Goal: Information Seeking & Learning: Learn about a topic

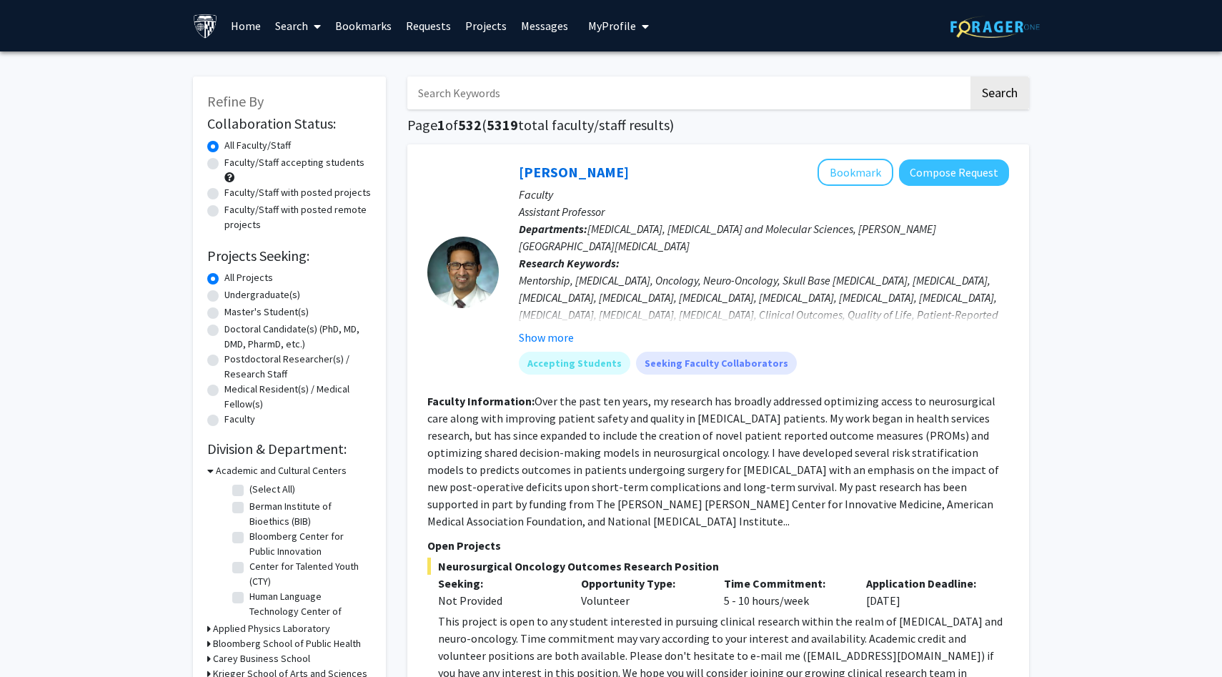
click at [244, 293] on label "Undergraduate(s)" at bounding box center [262, 294] width 76 height 15
click at [234, 293] on input "Undergraduate(s)" at bounding box center [228, 291] width 9 height 9
radio input "true"
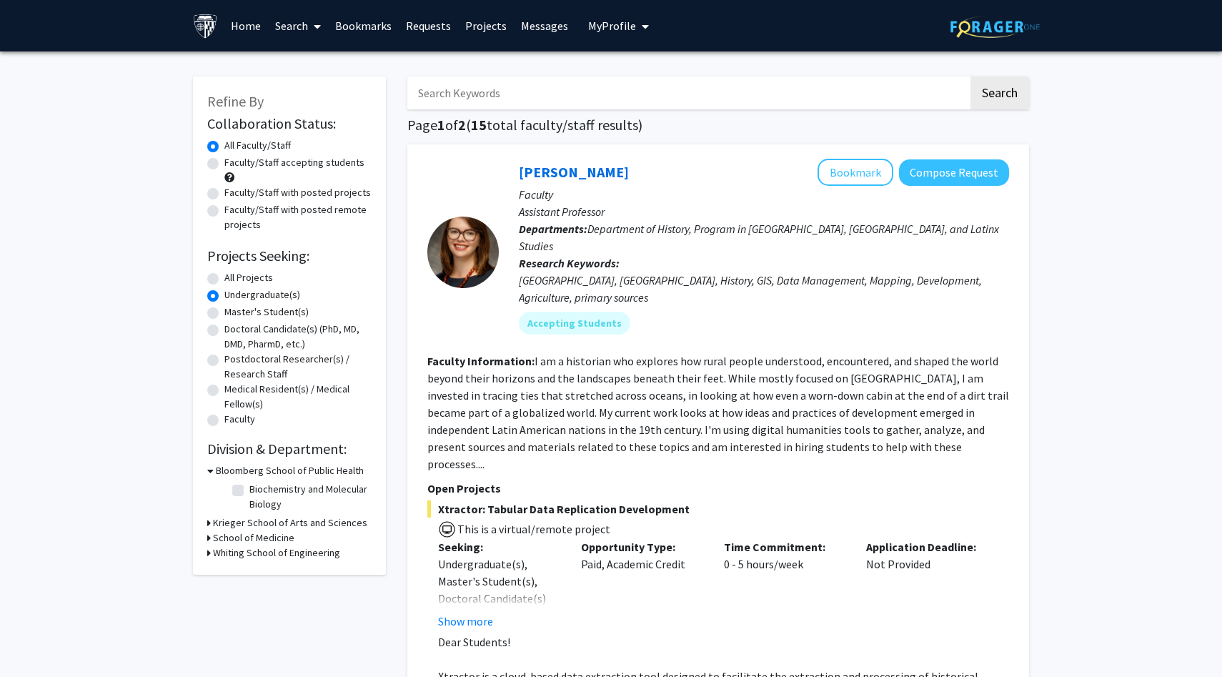
click at [228, 550] on h3 "Whiting School of Engineering" at bounding box center [276, 552] width 127 height 15
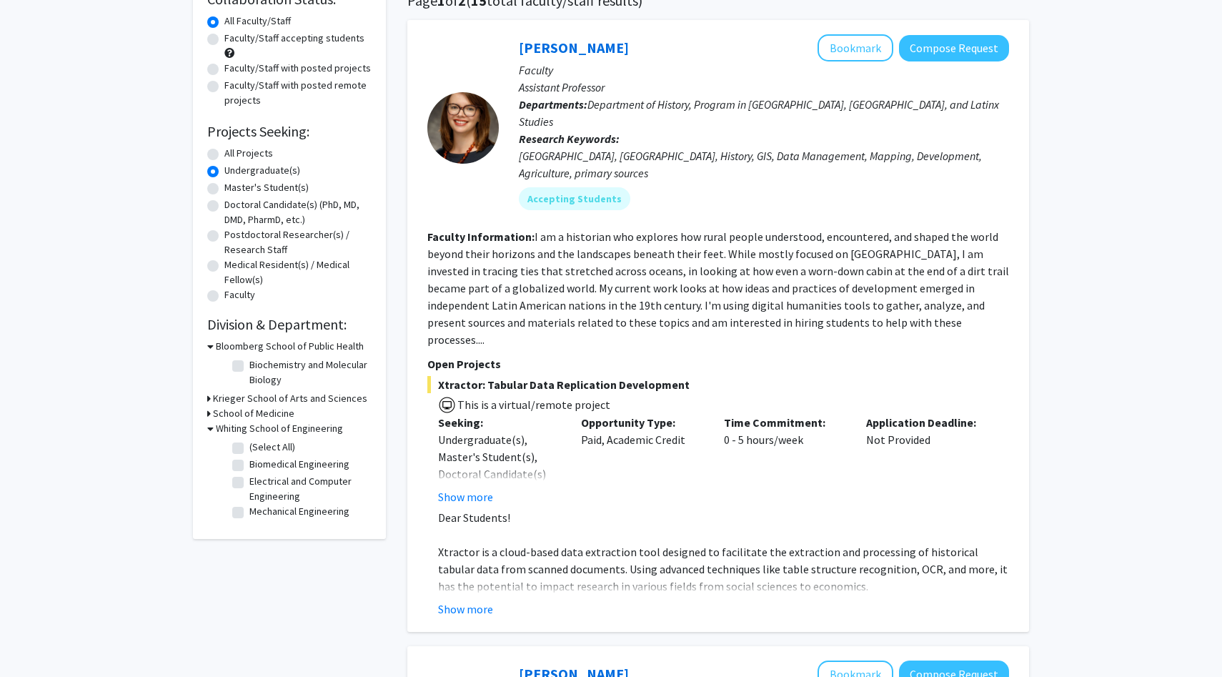
scroll to position [125, 0]
click at [249, 483] on label "Electrical and Computer Engineering" at bounding box center [308, 488] width 119 height 30
click at [249, 482] on input "Electrical and Computer Engineering" at bounding box center [253, 477] width 9 height 9
checkbox input "true"
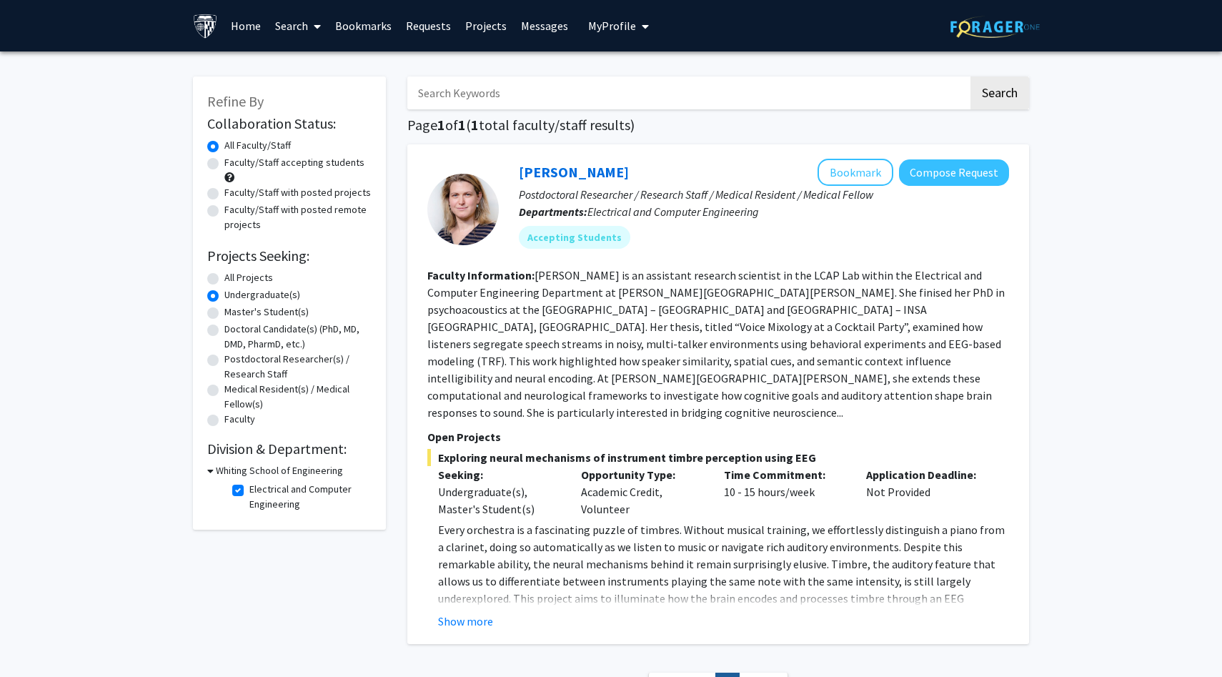
click at [748, 676] on span "Next »" at bounding box center [763, 684] width 31 height 14
click at [475, 612] on button "Show more" at bounding box center [465, 620] width 55 height 17
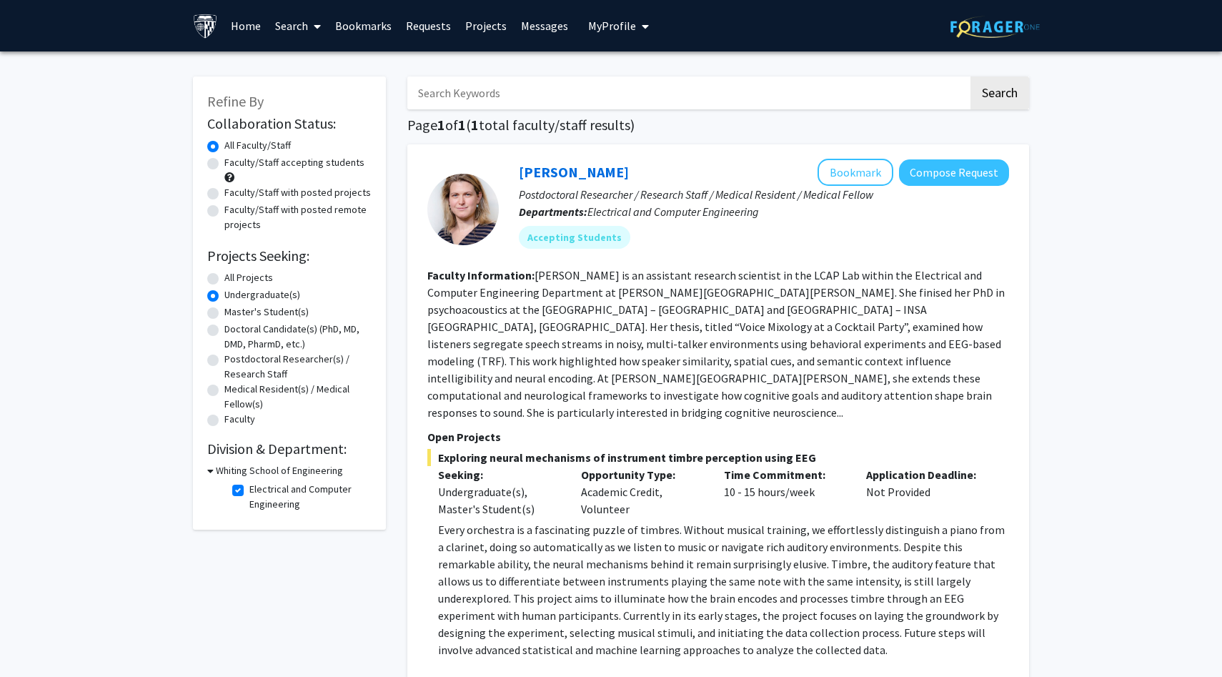
scroll to position [8, 0]
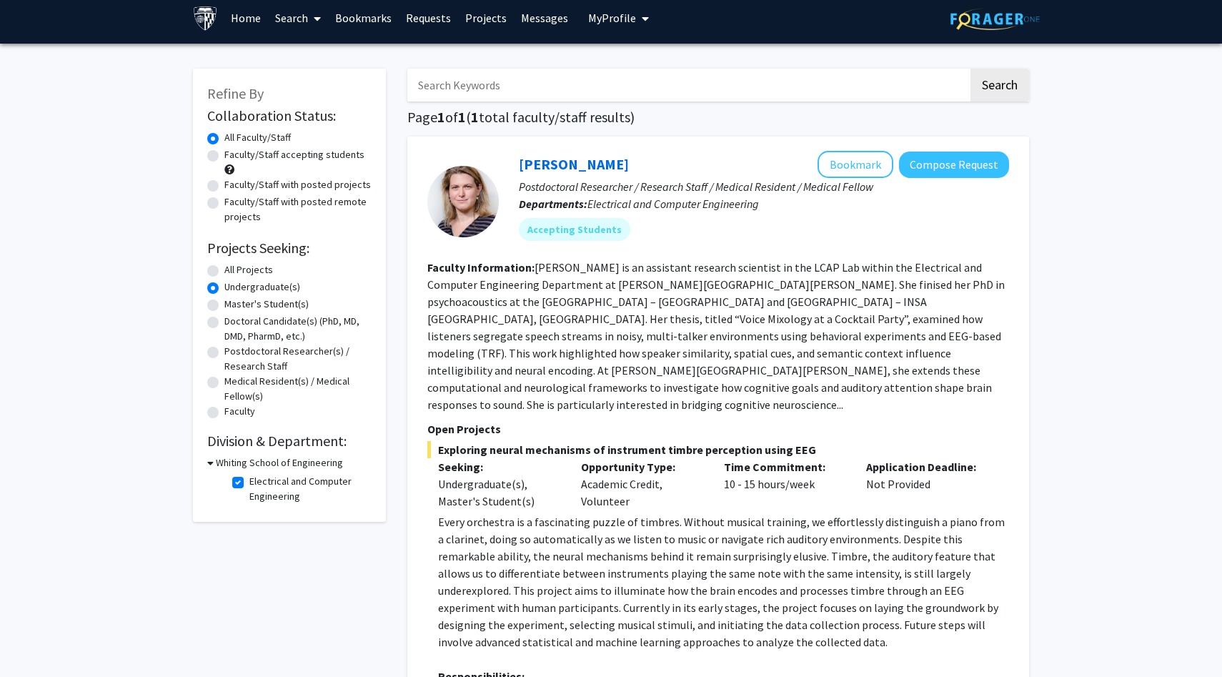
drag, startPoint x: 440, startPoint y: 414, endPoint x: 810, endPoint y: 410, distance: 370.9
click at [810, 441] on span "Exploring neural mechanisms of instrument timbre perception using EEG" at bounding box center [718, 449] width 582 height 17
copy span "Exploring neural mechanisms of instrument timbre perception using EEG"
click at [614, 163] on link "[PERSON_NAME]" at bounding box center [574, 164] width 110 height 18
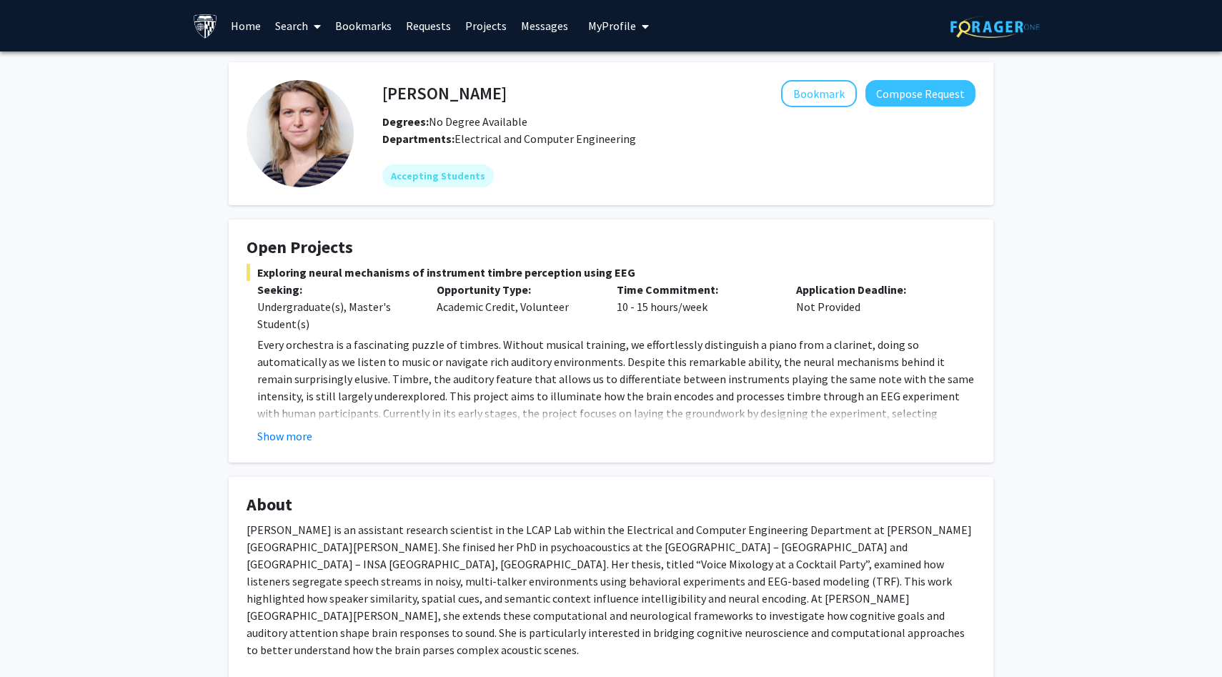
scroll to position [176, 0]
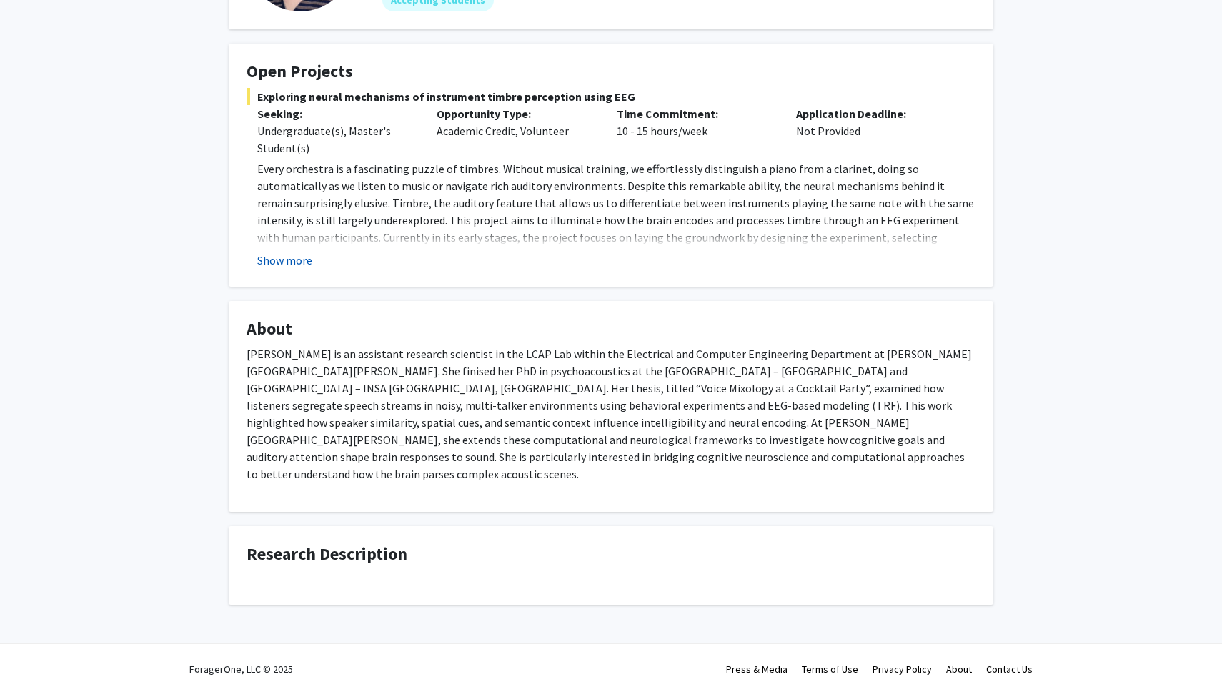
click at [295, 262] on button "Show more" at bounding box center [284, 260] width 55 height 17
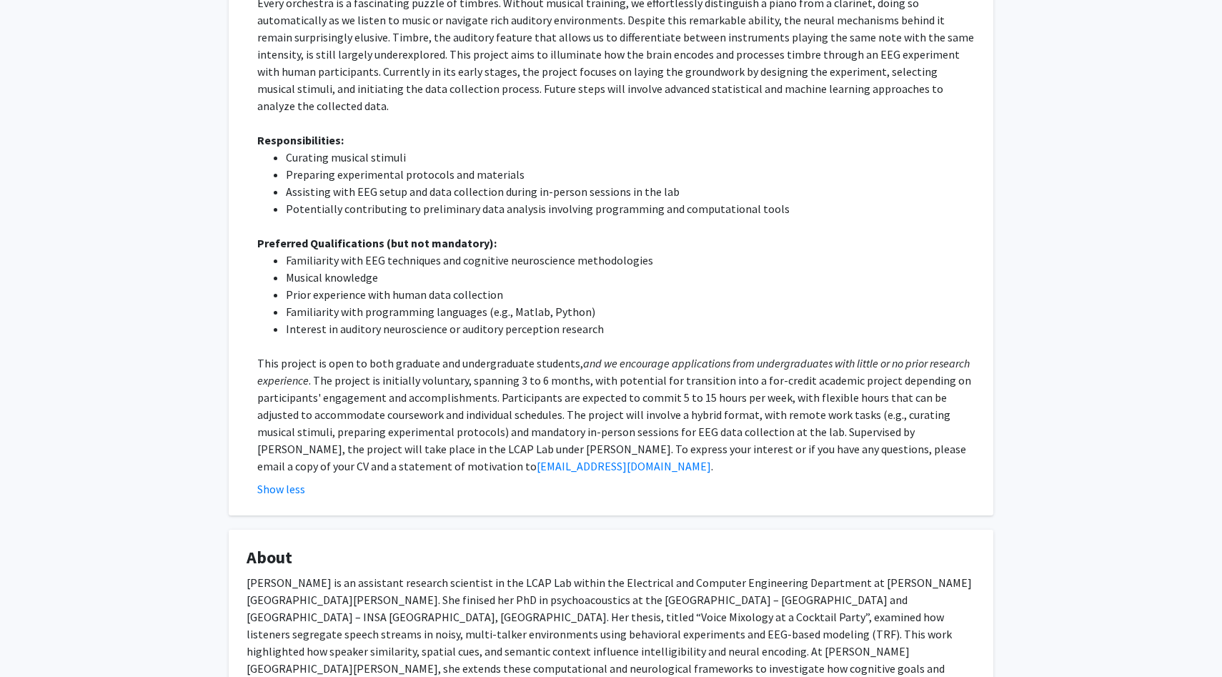
scroll to position [470, 0]
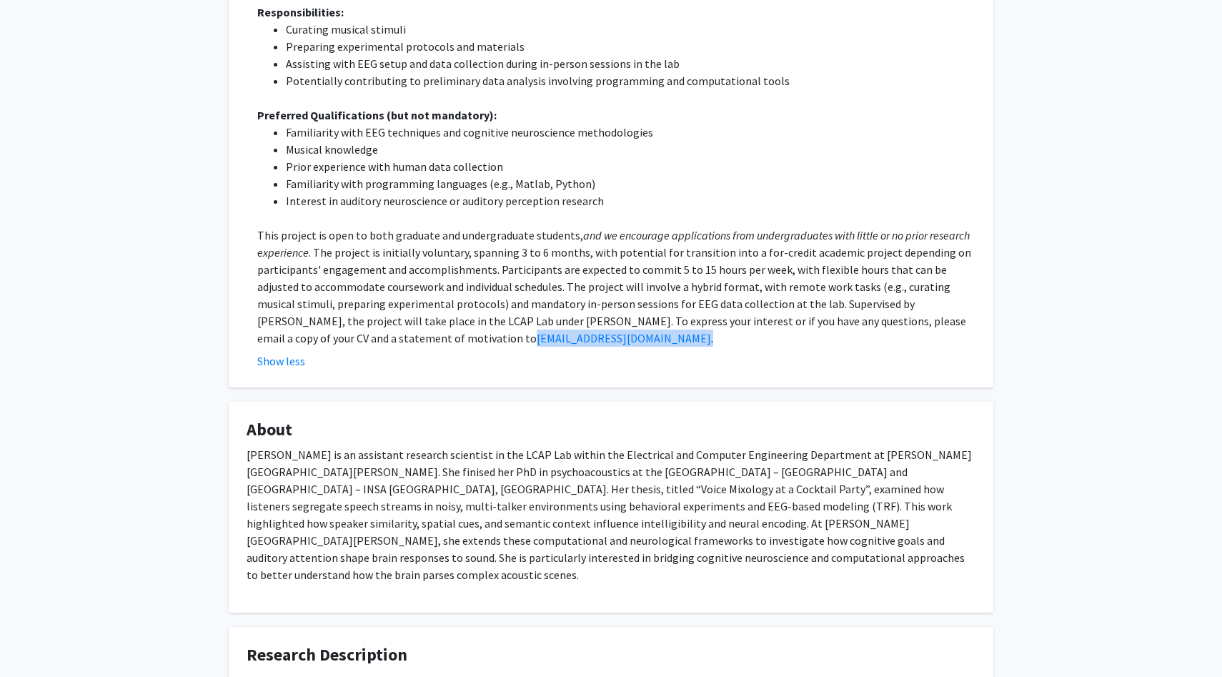
drag, startPoint x: 549, startPoint y: 325, endPoint x: 457, endPoint y: 328, distance: 91.5
click at [457, 328] on p "This project is open to both graduate and undergraduate students, and we encour…" at bounding box center [616, 287] width 718 height 120
drag, startPoint x: 455, startPoint y: 328, endPoint x: 536, endPoint y: 324, distance: 80.8
click at [536, 324] on p "This project is open to both graduate and undergraduate students, and we encour…" at bounding box center [616, 287] width 718 height 120
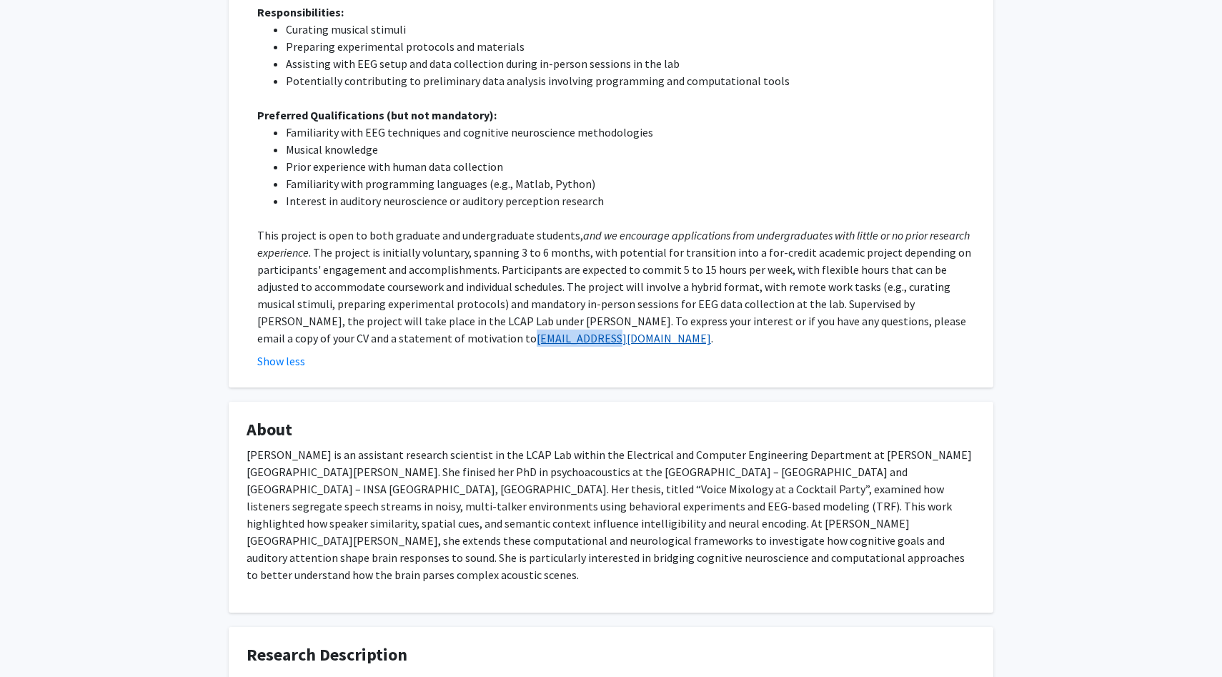
copy link "[EMAIL_ADDRESS][DOMAIN_NAME]"
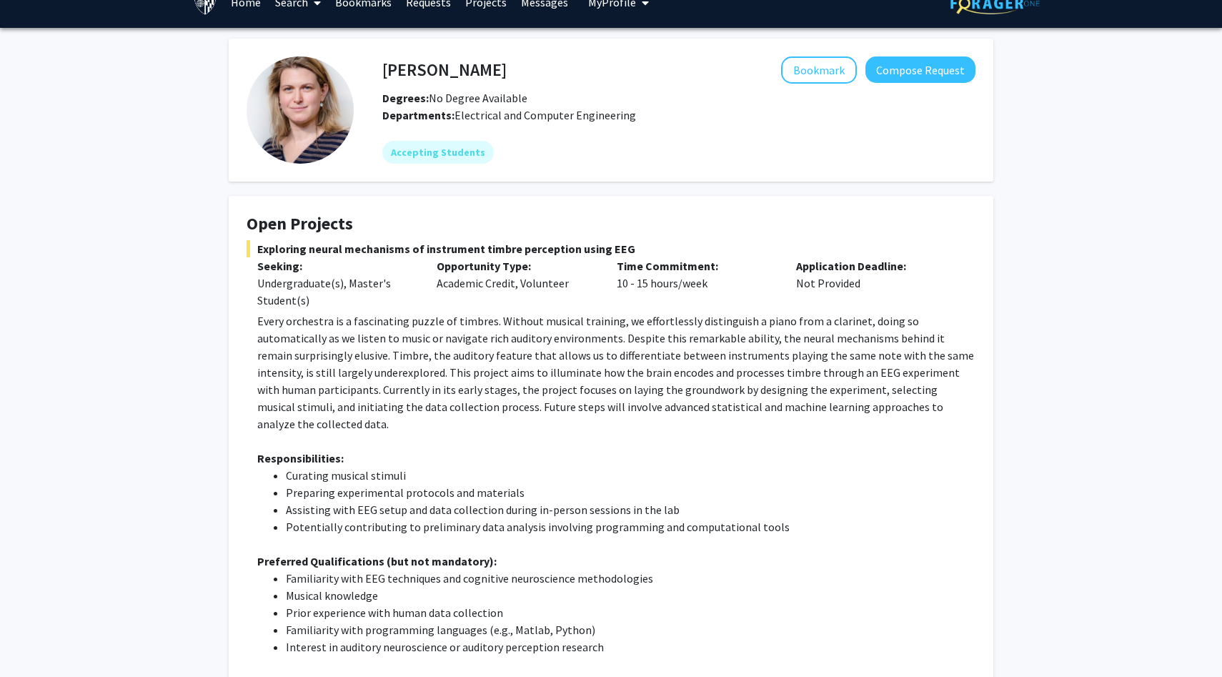
scroll to position [0, 0]
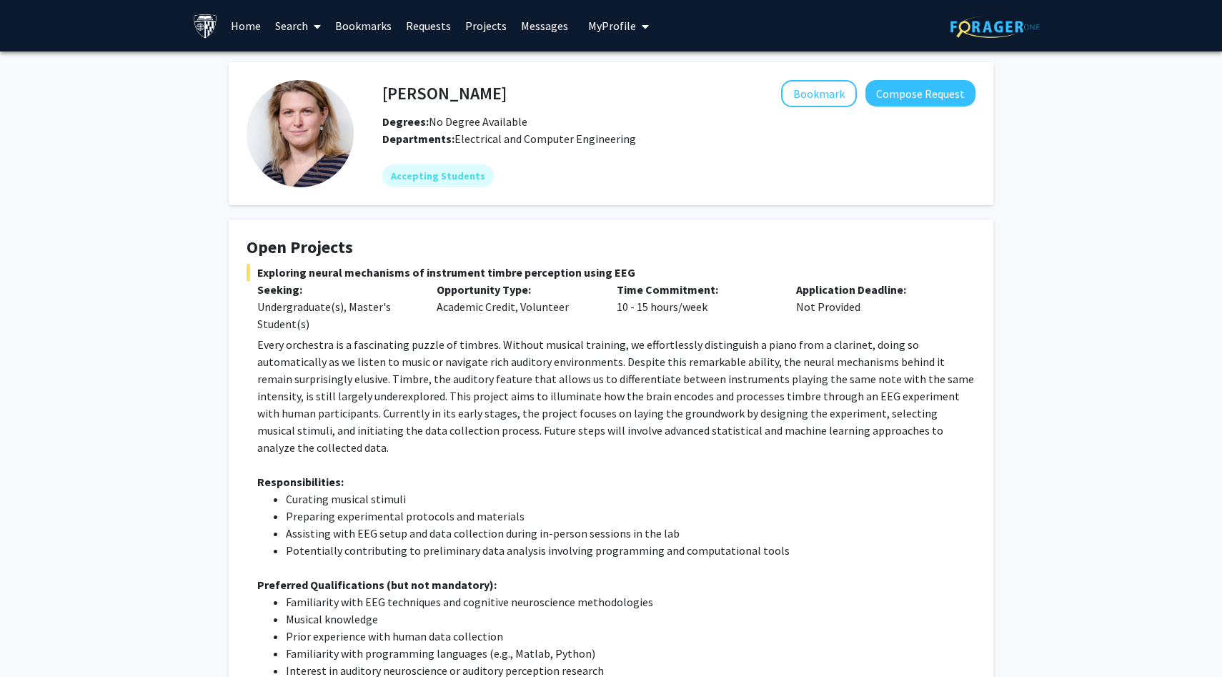
click at [322, 21] on link "Search" at bounding box center [298, 26] width 60 height 50
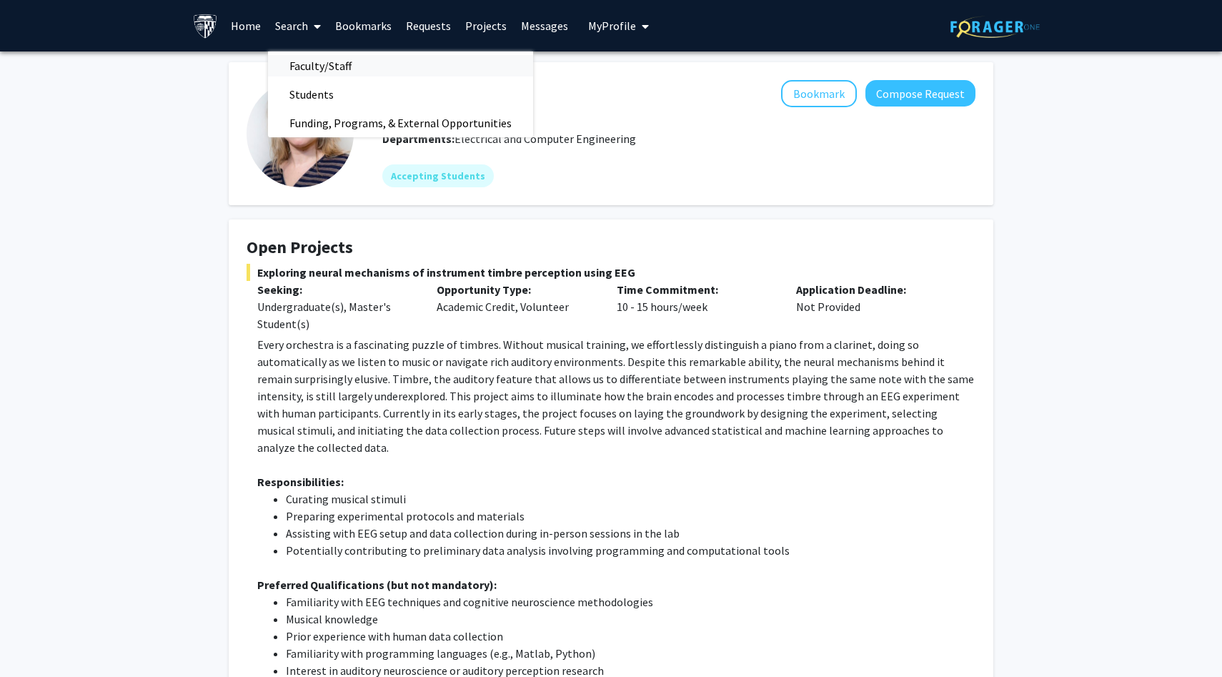
click at [329, 66] on span "Faculty/Staff" at bounding box center [320, 65] width 105 height 29
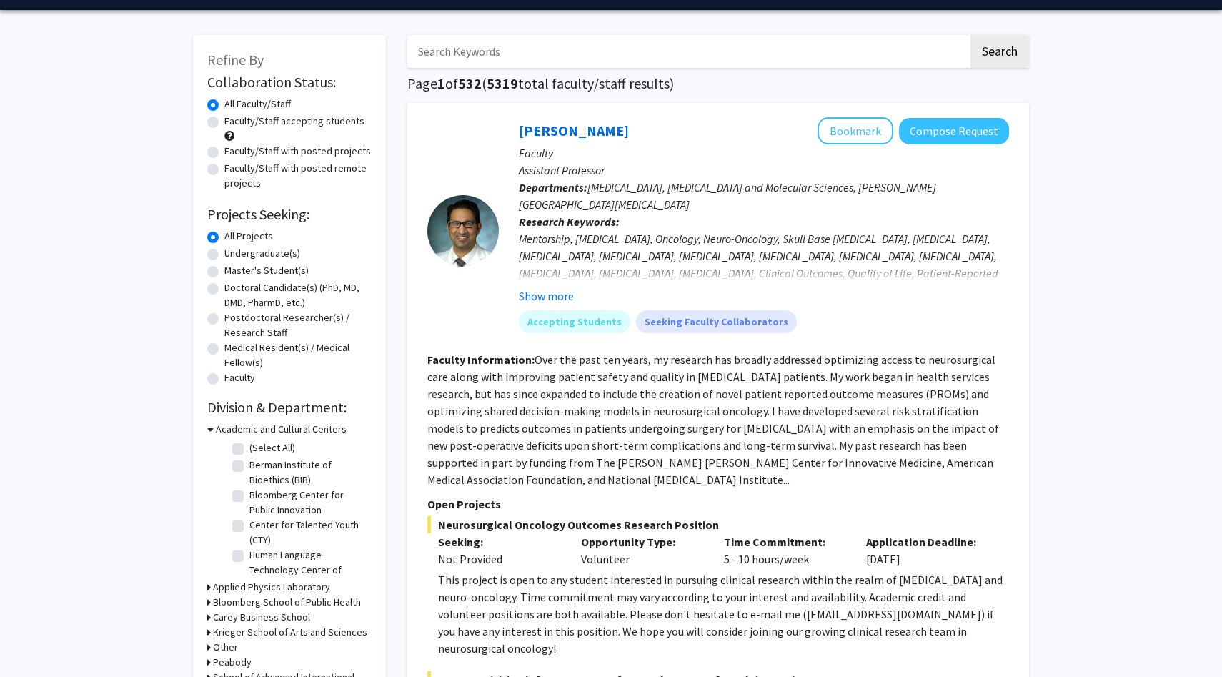
scroll to position [48, 0]
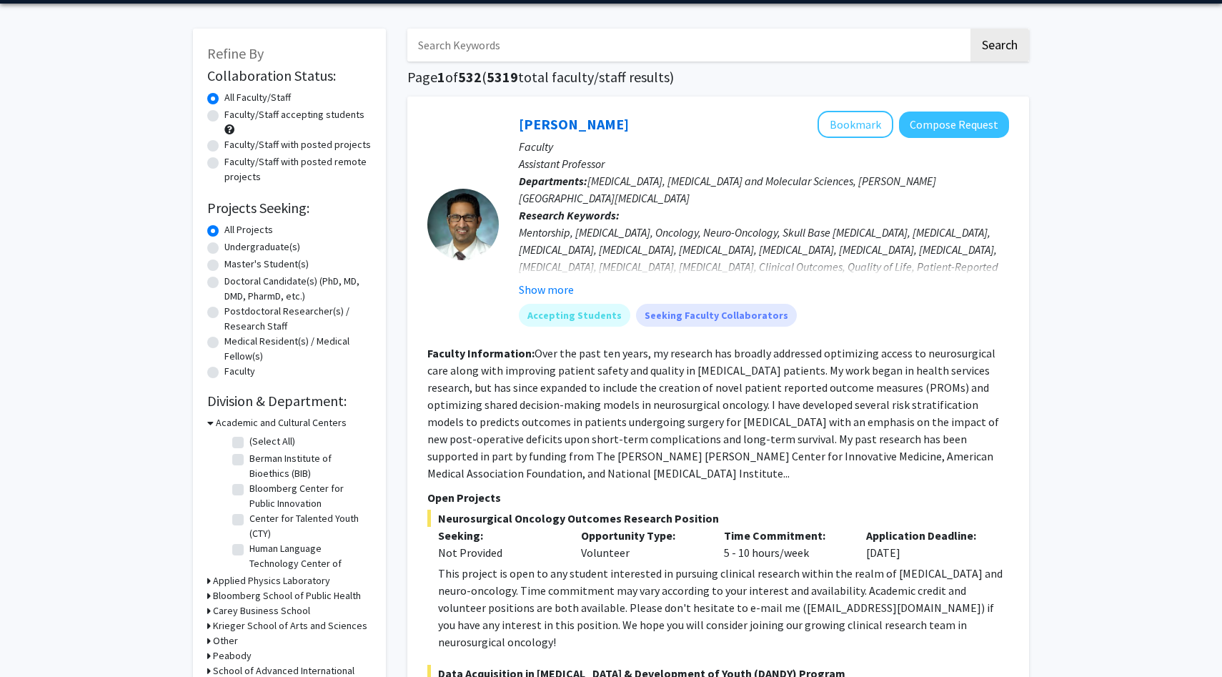
click at [256, 252] on label "Undergraduate(s)" at bounding box center [262, 246] width 76 height 15
click at [234, 249] on input "Undergraduate(s)" at bounding box center [228, 243] width 9 height 9
radio input "true"
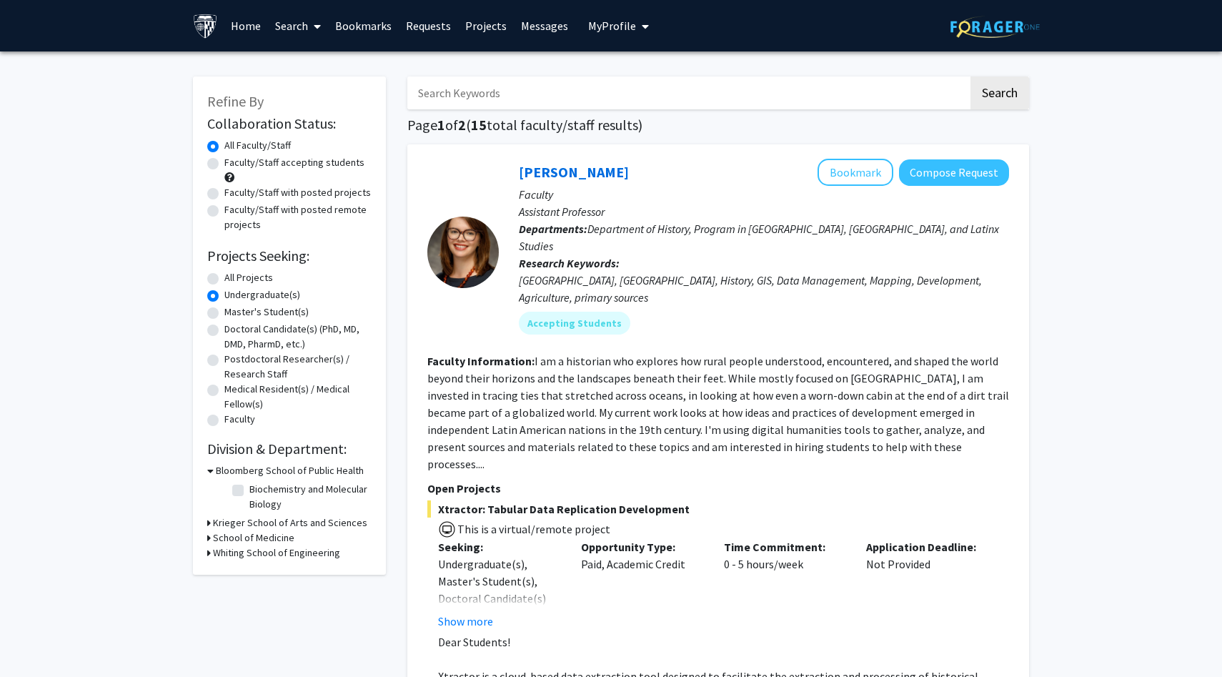
click at [219, 557] on h3 "Whiting School of Engineering" at bounding box center [276, 552] width 127 height 15
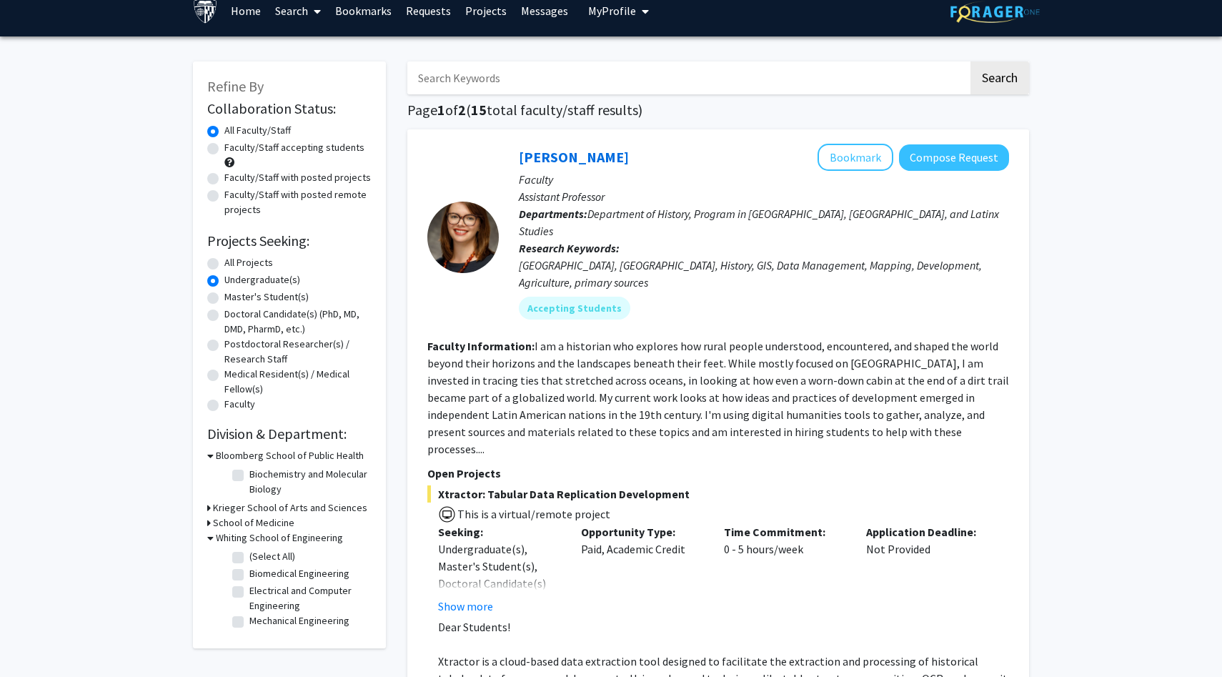
scroll to position [16, 0]
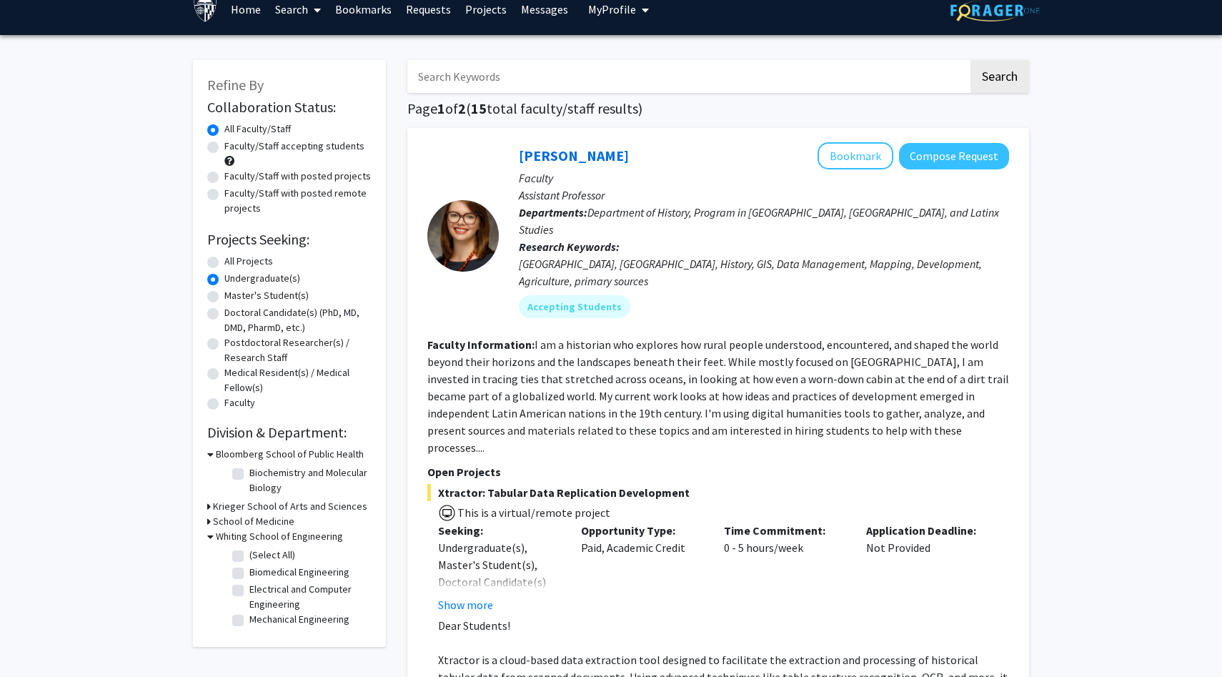
click at [249, 595] on label "Electrical and Computer Engineering" at bounding box center [308, 597] width 119 height 30
click at [249, 591] on input "Electrical and Computer Engineering" at bounding box center [253, 586] width 9 height 9
checkbox input "true"
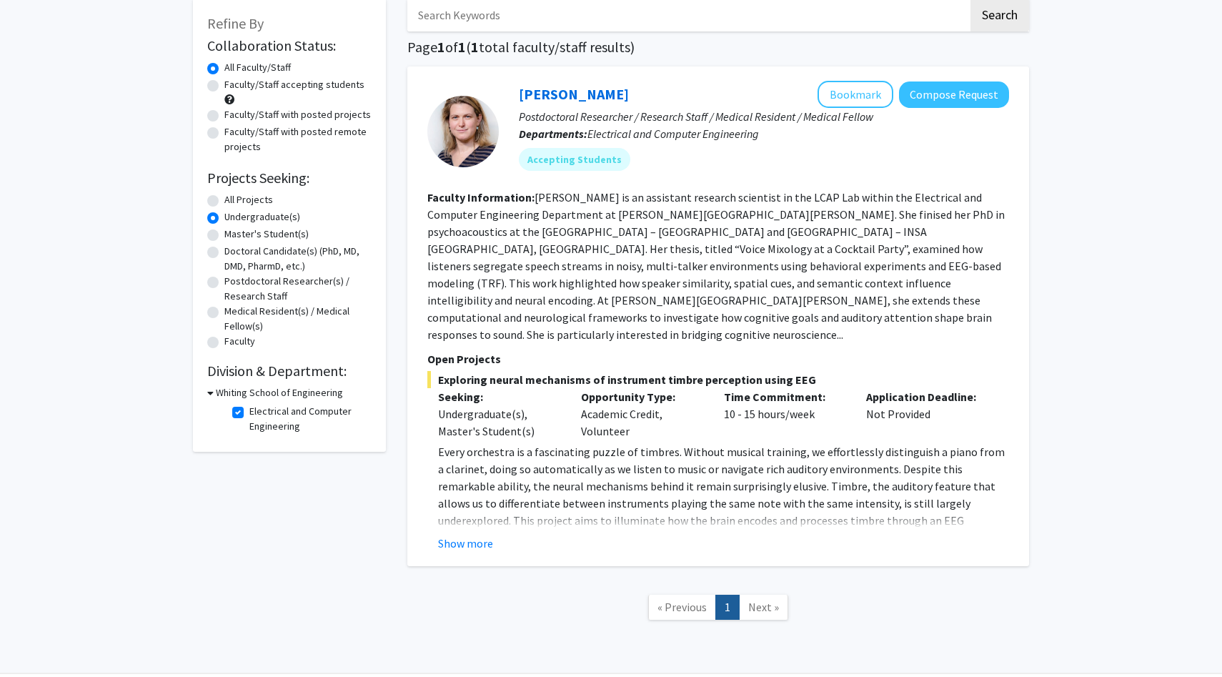
scroll to position [91, 0]
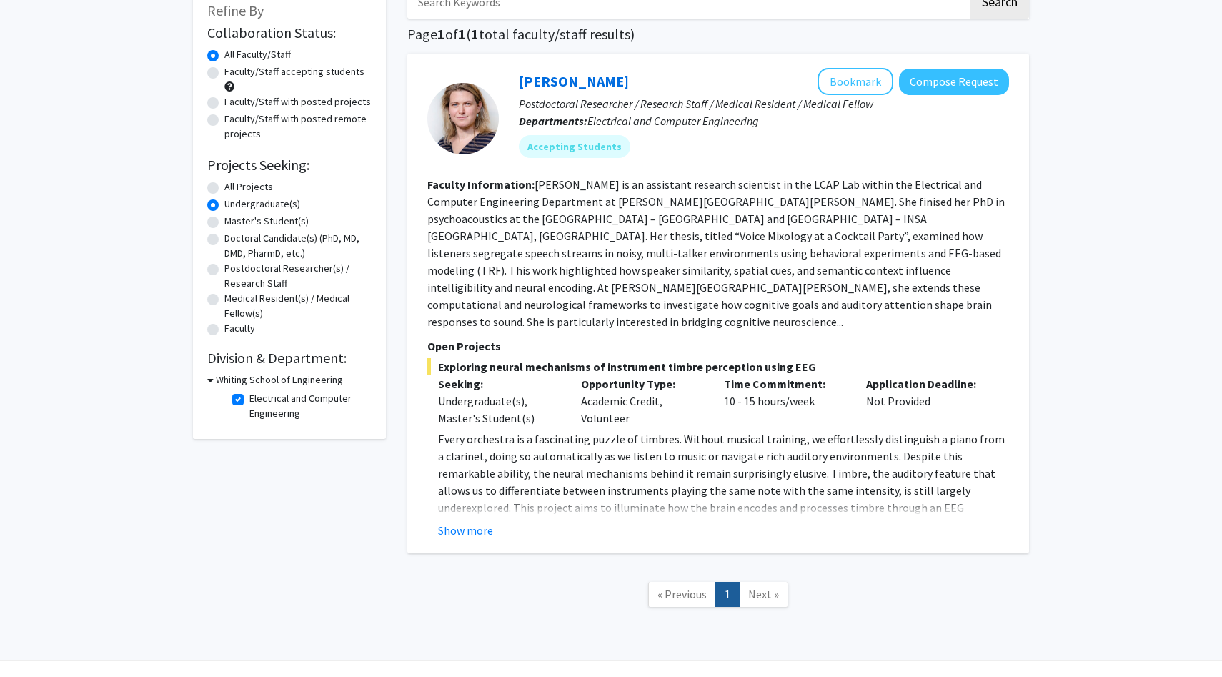
click at [782, 567] on nav "« Previous 1 Next »" at bounding box center [718, 596] width 622 height 58
click at [762, 587] on span "Next »" at bounding box center [763, 594] width 31 height 14
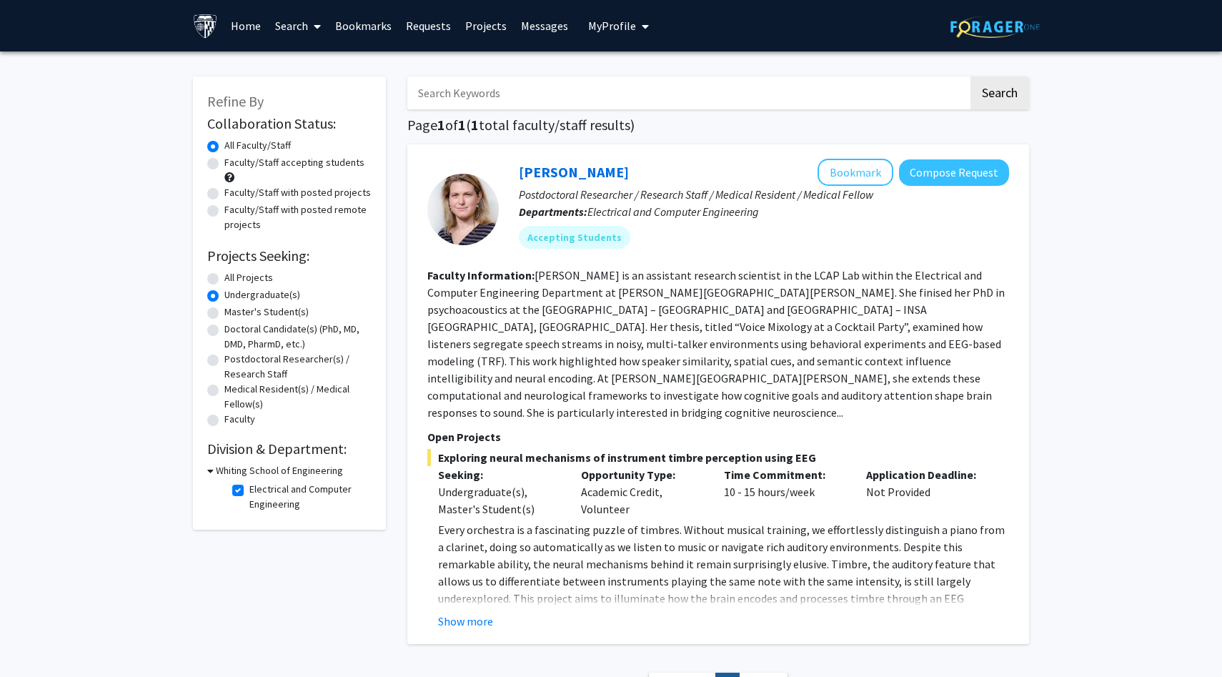
click at [273, 162] on label "Faculty/Staff accepting students" at bounding box center [294, 162] width 140 height 15
click at [234, 162] on input "Faculty/Staff accepting students" at bounding box center [228, 159] width 9 height 9
radio input "true"
click at [460, 612] on button "Show more" at bounding box center [465, 620] width 55 height 17
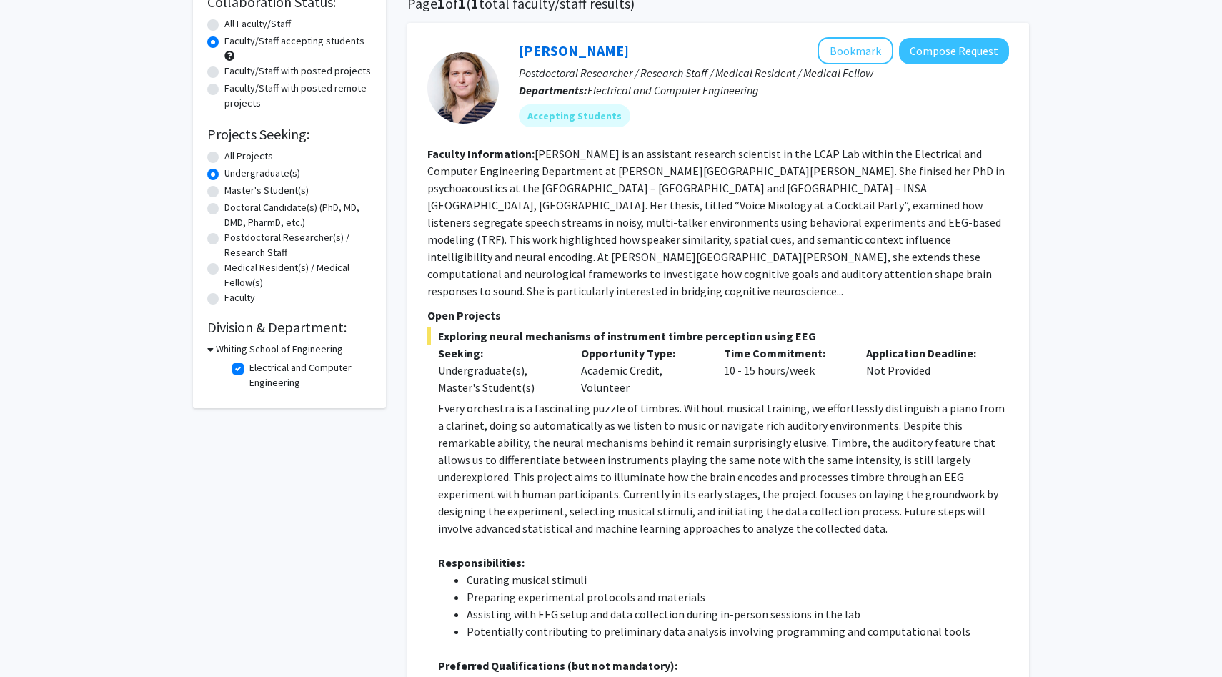
scroll to position [126, 0]
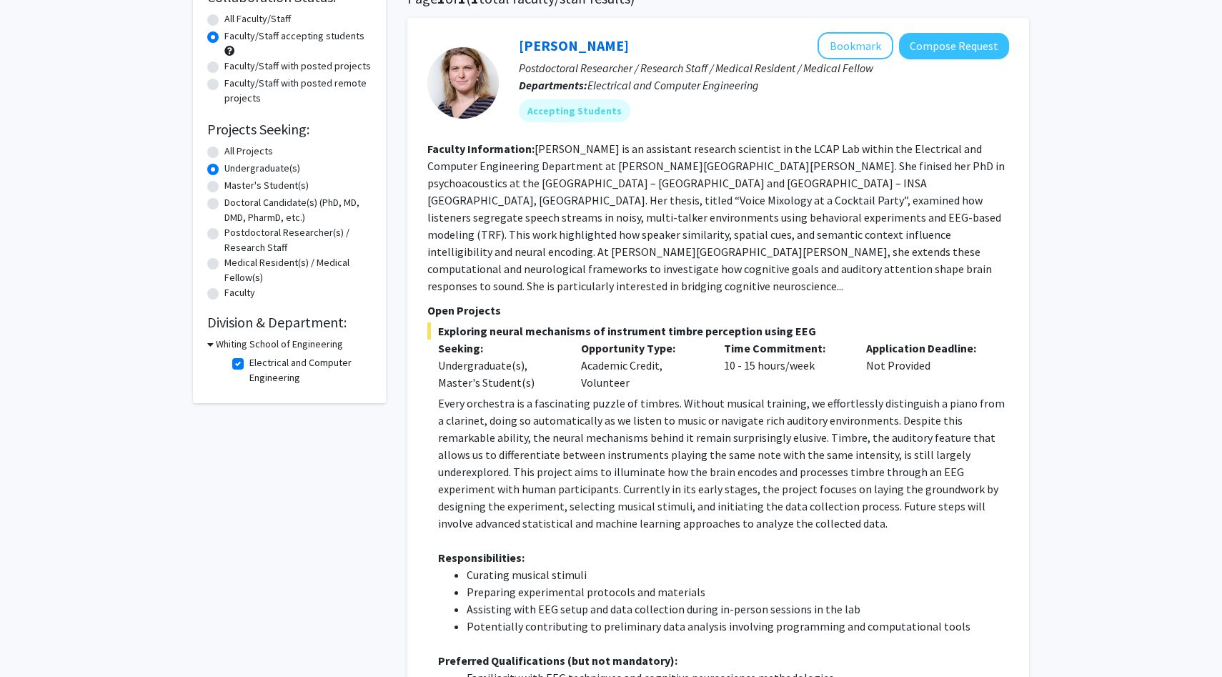
click at [975, 252] on fg-read-more "[PERSON_NAME] is an assistant research scientist in the LCAP Lab within the Ele…" at bounding box center [715, 218] width 577 height 152
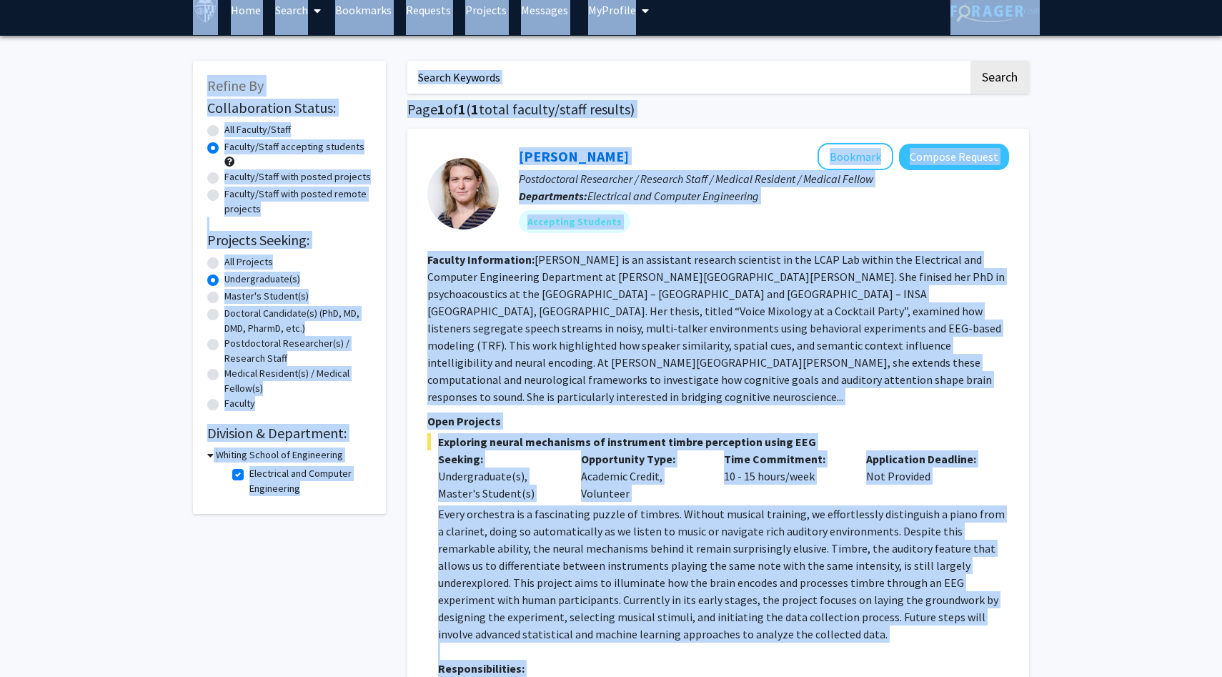
scroll to position [0, 0]
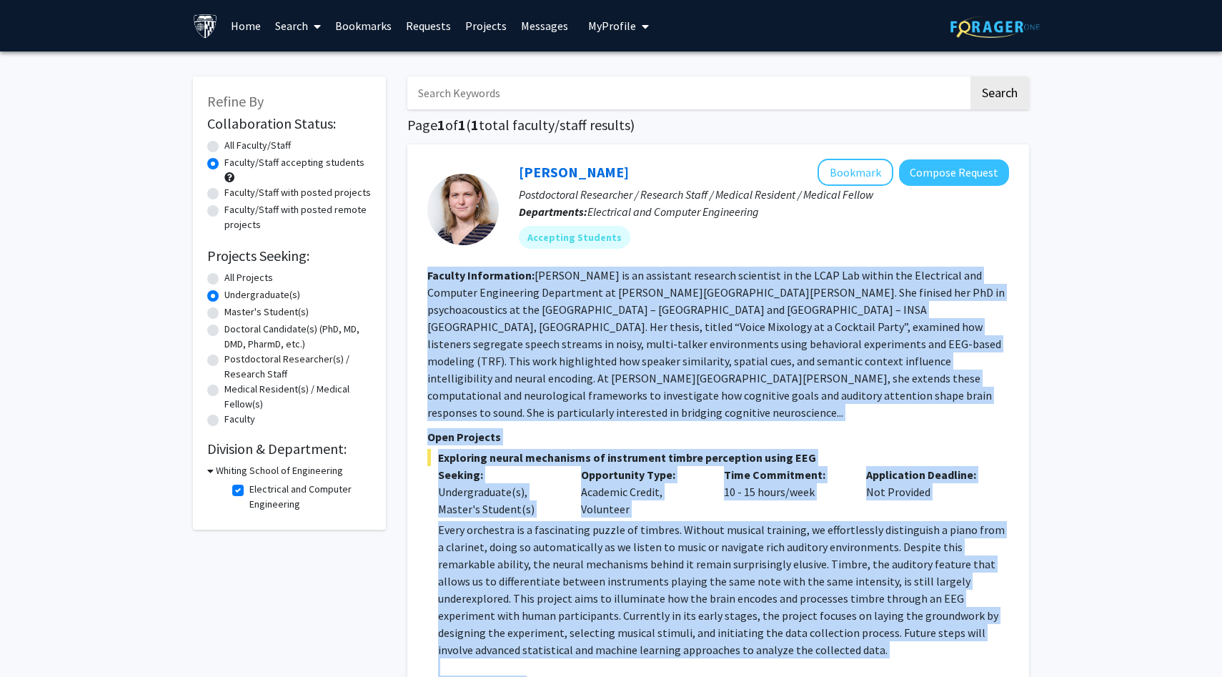
drag, startPoint x: 1013, startPoint y: 599, endPoint x: 425, endPoint y: 279, distance: 669.9
click at [424, 280] on div "[PERSON_NAME] Bookmark Compose Request Postdoctoral Researcher / Research Staff…" at bounding box center [718, 616] width 622 height 945
copy fg-search-faculty "Loremip Dolorsitame: Co. Adip el se doeiusmod temporin utlaboree do mag ALIQ En…"
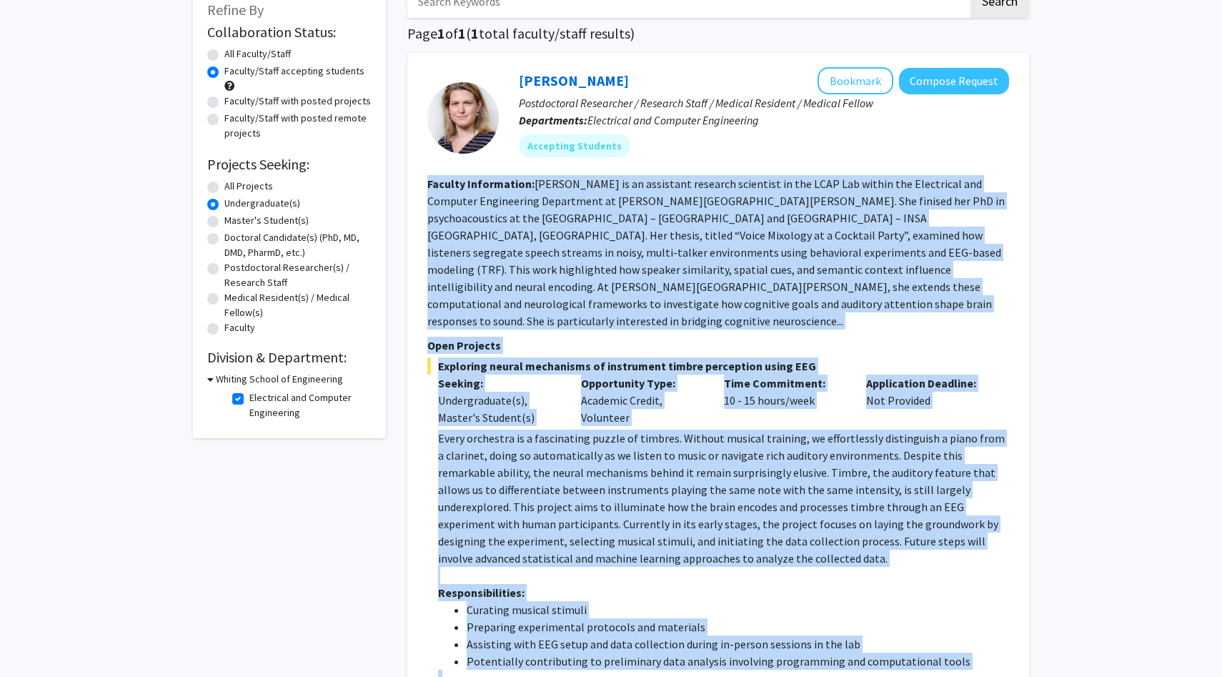
scroll to position [237, 0]
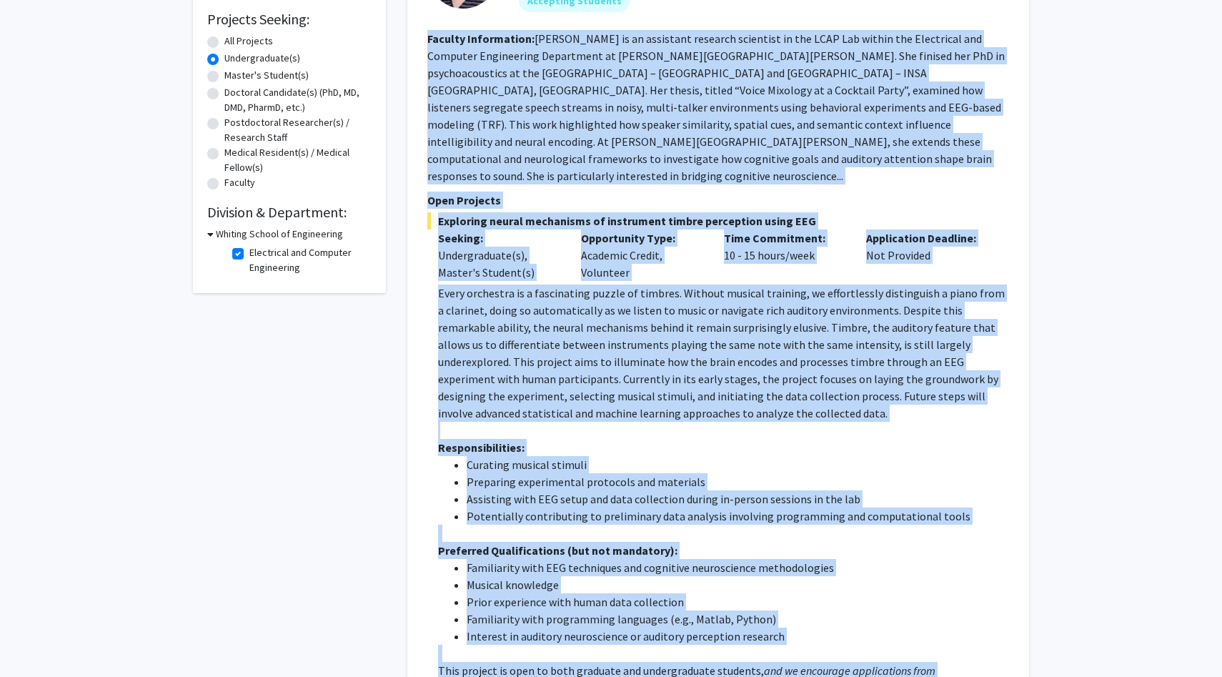
click at [770, 284] on p "Every orchestra is a fascinating puzzle of timbres. Without musical training, w…" at bounding box center [723, 352] width 571 height 137
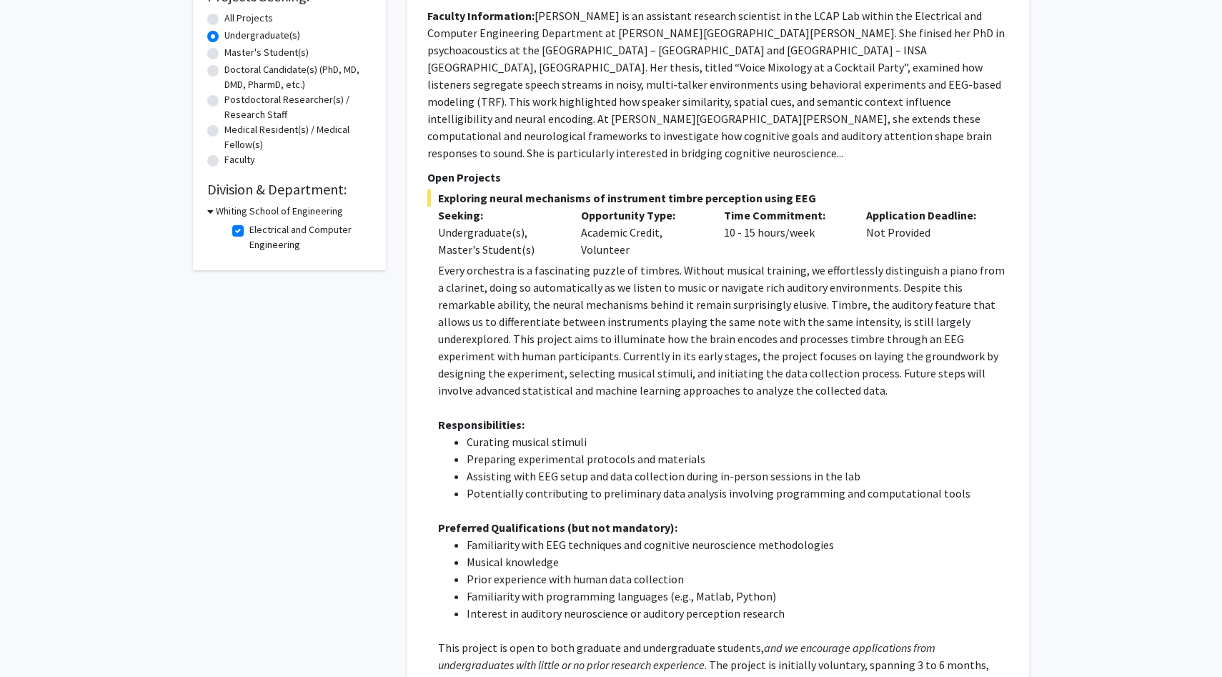
scroll to position [207, 0]
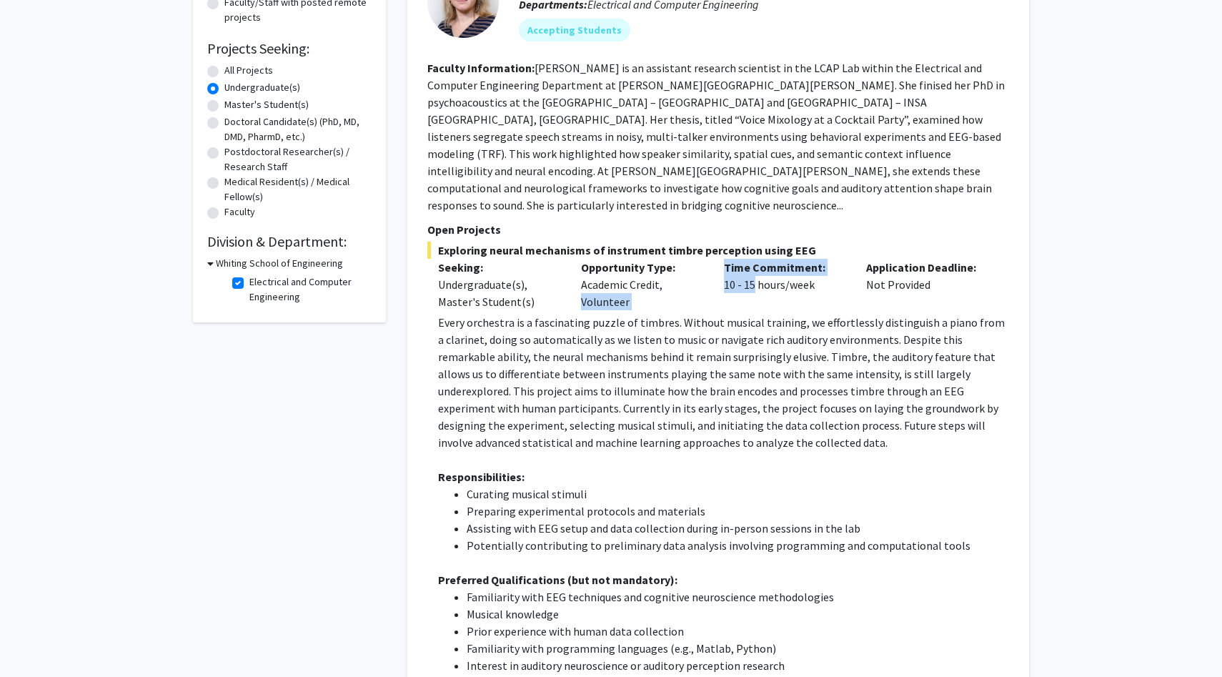
drag, startPoint x: 712, startPoint y: 251, endPoint x: 750, endPoint y: 251, distance: 37.9
click at [750, 259] on div "Seeking: Undergraduate(s), Master's Student(s) Opportunity Type: Academic Credi…" at bounding box center [708, 284] width 582 height 51
click at [750, 259] on div "Time Commitment: 10 - 15 hours/week" at bounding box center [784, 284] width 143 height 51
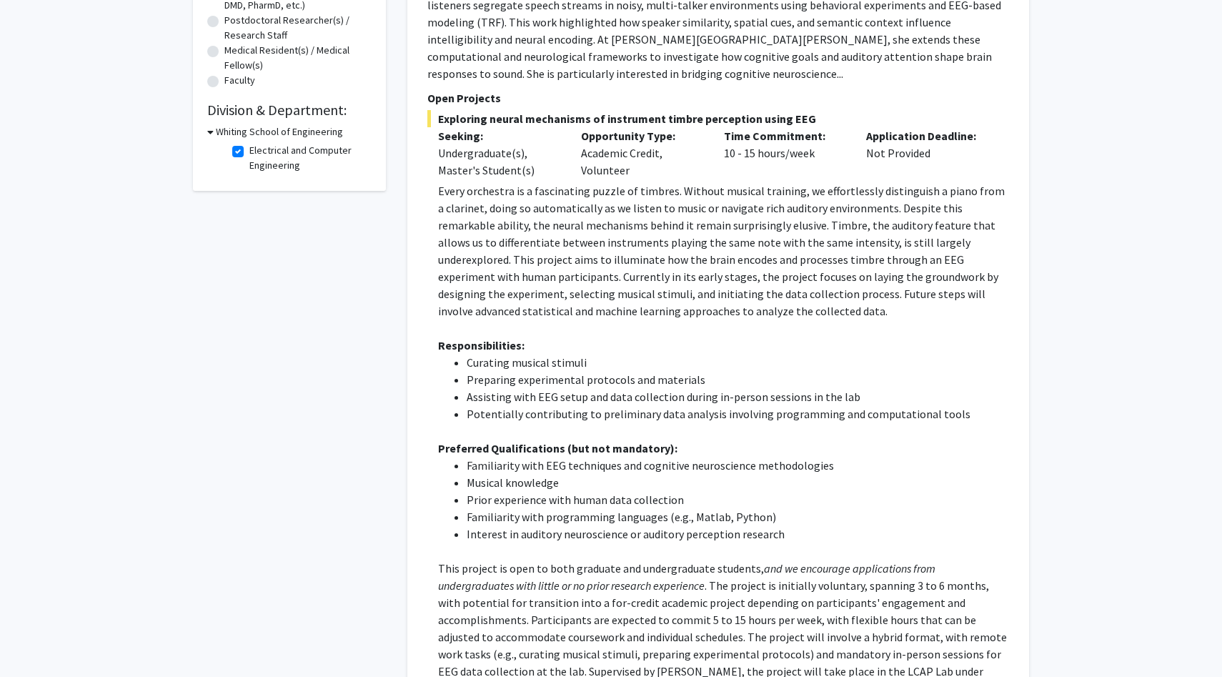
scroll to position [0, 0]
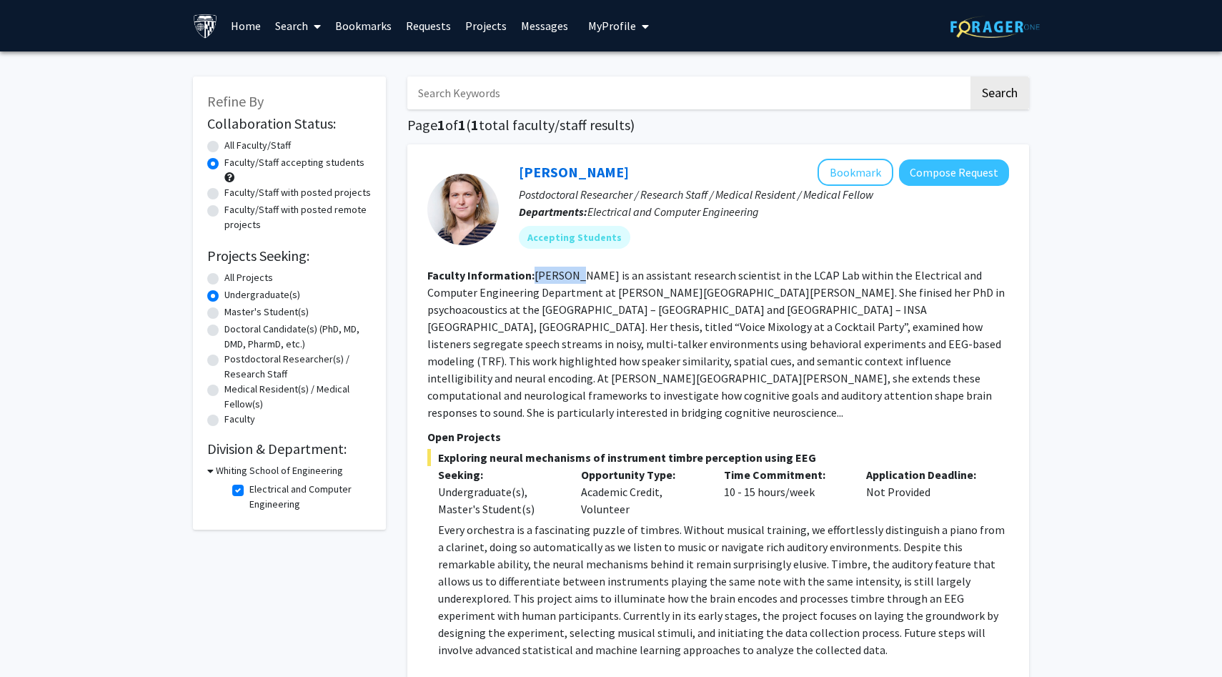
drag, startPoint x: 532, startPoint y: 271, endPoint x: 571, endPoint y: 274, distance: 38.8
click at [571, 274] on fg-read-more "[PERSON_NAME] is an assistant research scientist in the LCAP Lab within the Ele…" at bounding box center [715, 344] width 577 height 152
drag, startPoint x: 530, startPoint y: 274, endPoint x: 577, endPoint y: 274, distance: 47.2
click at [577, 274] on section "Faculty Information: [PERSON_NAME] is an assistant research scientist in the LC…" at bounding box center [718, 344] width 582 height 154
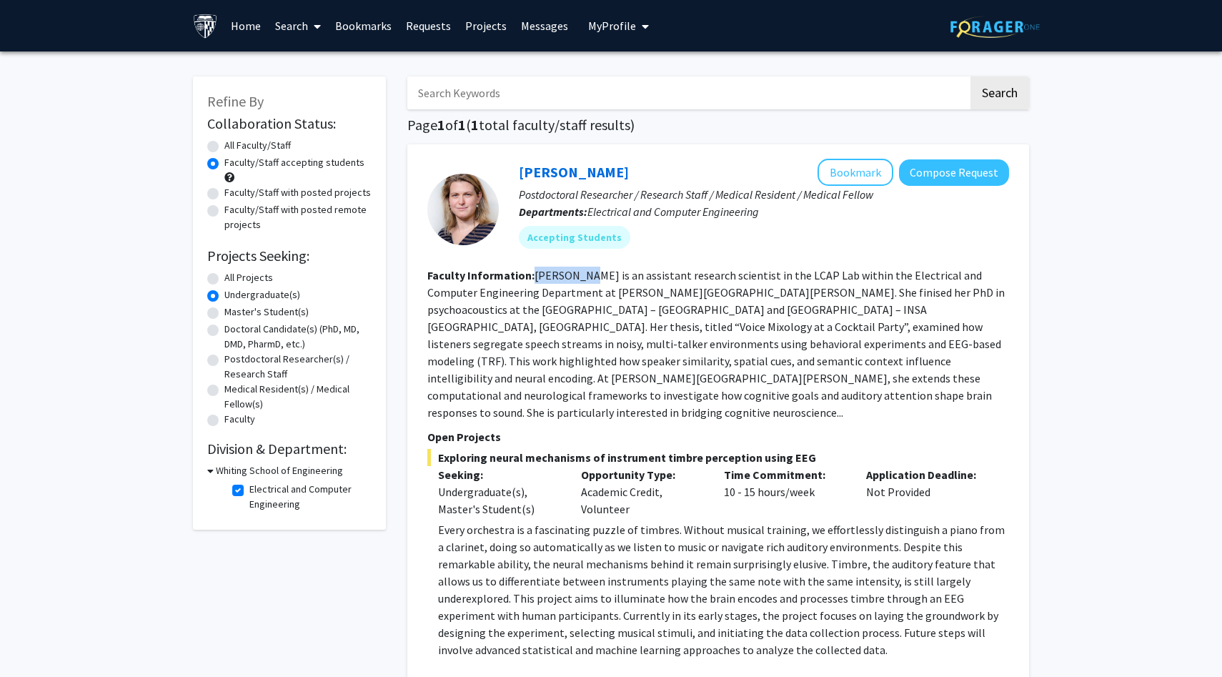
click at [555, 280] on fg-read-more "[PERSON_NAME] is an assistant research scientist in the LCAP Lab within the Ele…" at bounding box center [715, 344] width 577 height 152
drag, startPoint x: 534, startPoint y: 272, endPoint x: 574, endPoint y: 274, distance: 40.1
click at [574, 274] on fg-read-more "[PERSON_NAME] is an assistant research scientist in the LCAP Lab within the Ele…" at bounding box center [715, 344] width 577 height 152
click at [594, 281] on fg-read-more "[PERSON_NAME] is an assistant research scientist in the LCAP Lab within the Ele…" at bounding box center [715, 344] width 577 height 152
drag, startPoint x: 512, startPoint y: 161, endPoint x: 554, endPoint y: 172, distance: 43.7
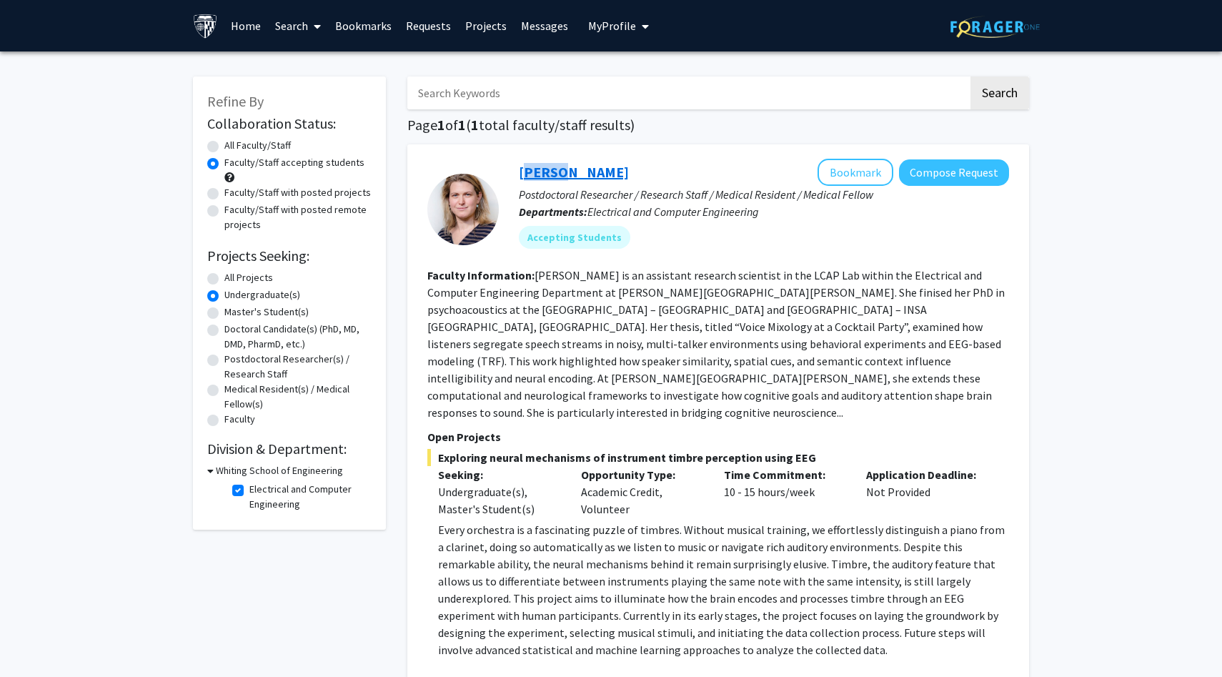
click at [554, 172] on div "[PERSON_NAME] Bookmark Compose Request Postdoctoral Researcher / Research Staff…" at bounding box center [754, 209] width 510 height 101
click at [733, 226] on div "Accepting Students" at bounding box center [764, 237] width 496 height 29
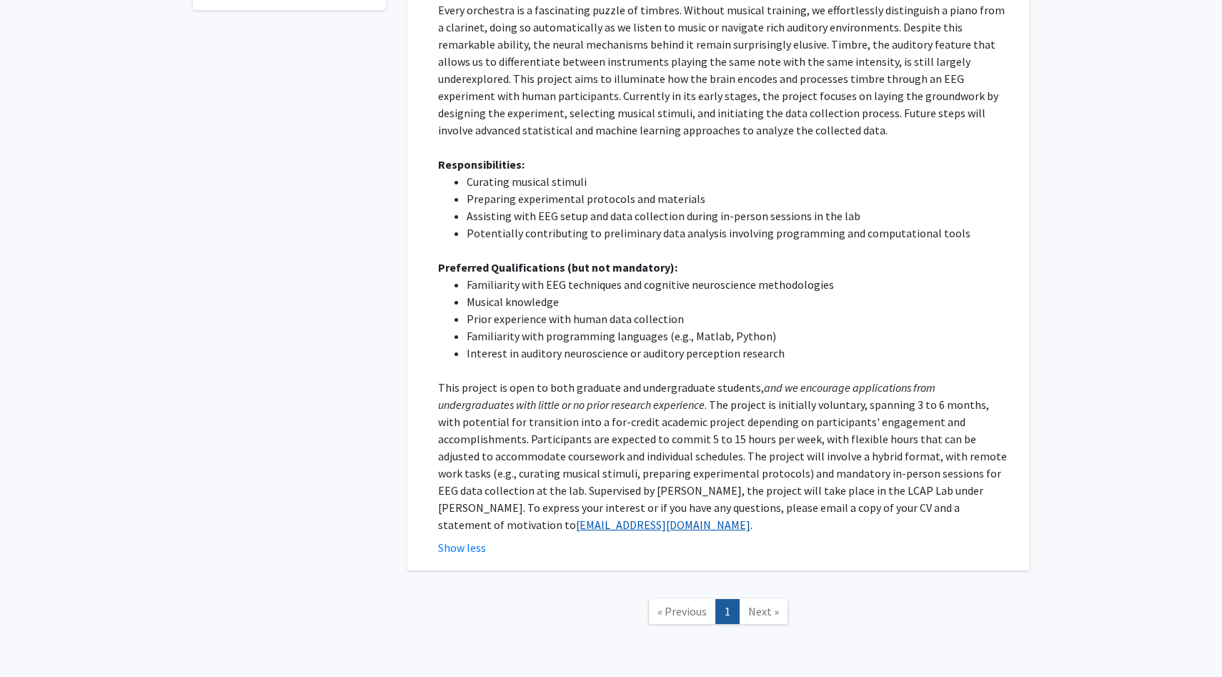
click at [750, 517] on link "[EMAIL_ADDRESS][DOMAIN_NAME]" at bounding box center [663, 524] width 174 height 14
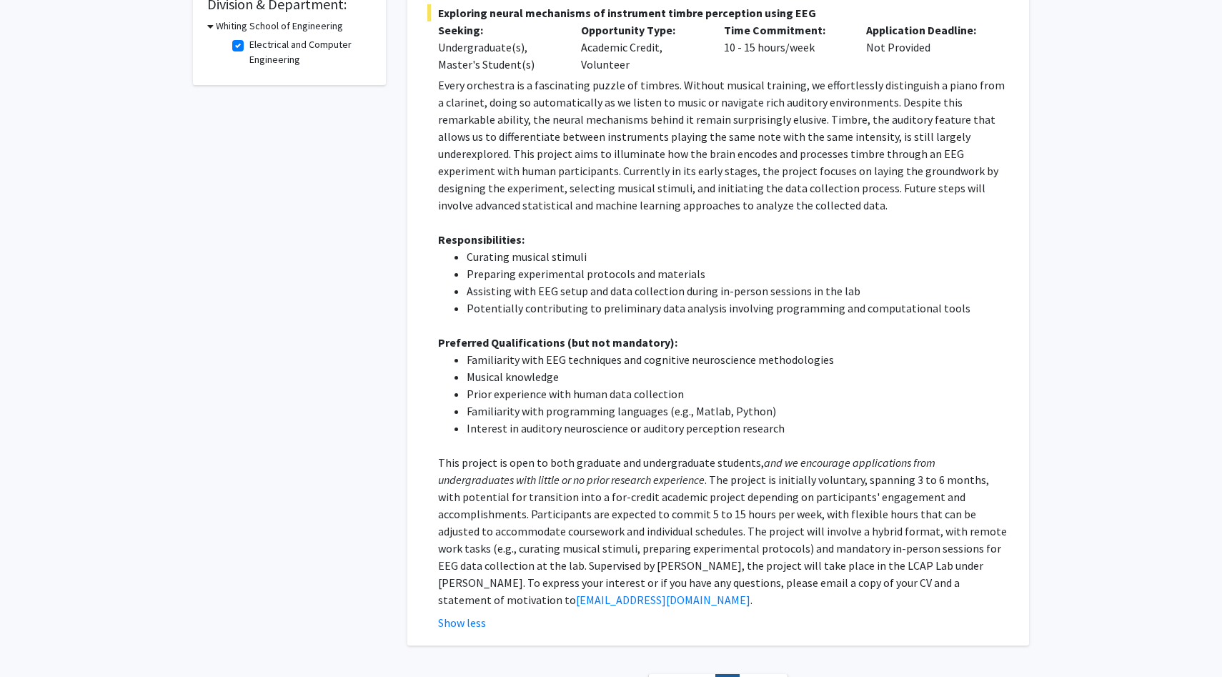
scroll to position [449, 0]
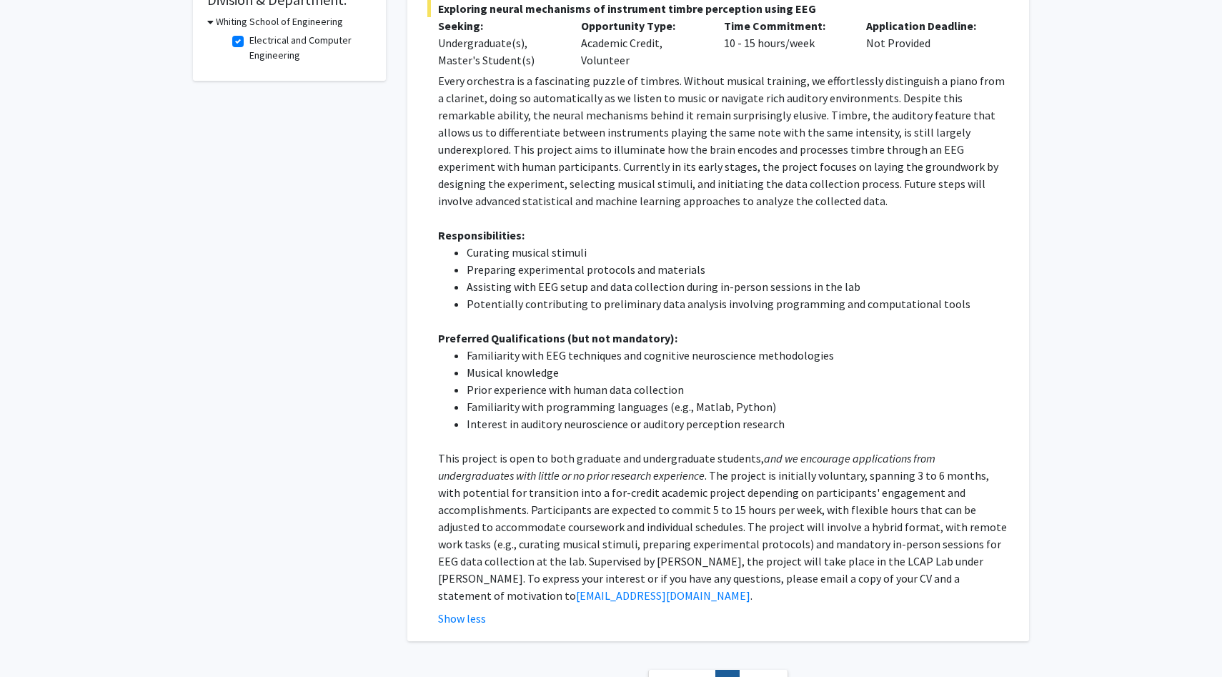
drag, startPoint x: 745, startPoint y: 543, endPoint x: 901, endPoint y: 550, distance: 156.7
click at [901, 550] on p "This project is open to both graduate and undergraduate students, and we encour…" at bounding box center [723, 527] width 571 height 154
copy p "CV and a statement of motivation"
click at [782, 544] on p "This project is open to both graduate and undergraduate students, and we encour…" at bounding box center [723, 527] width 571 height 154
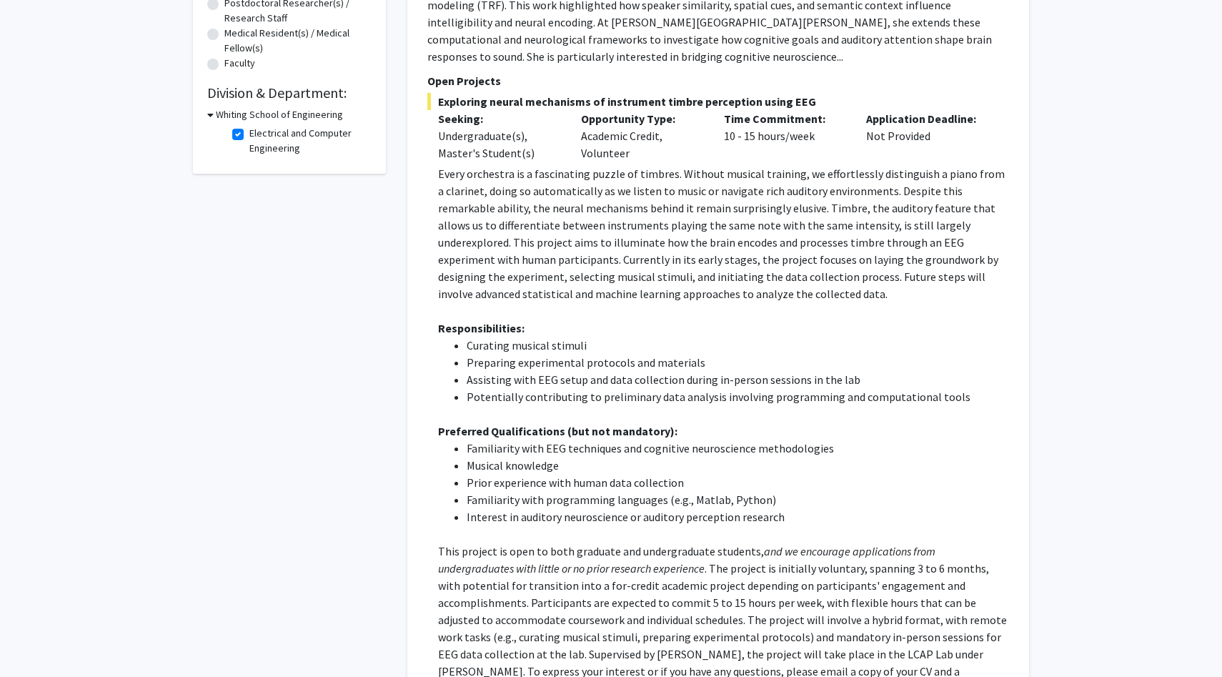
scroll to position [520, 0]
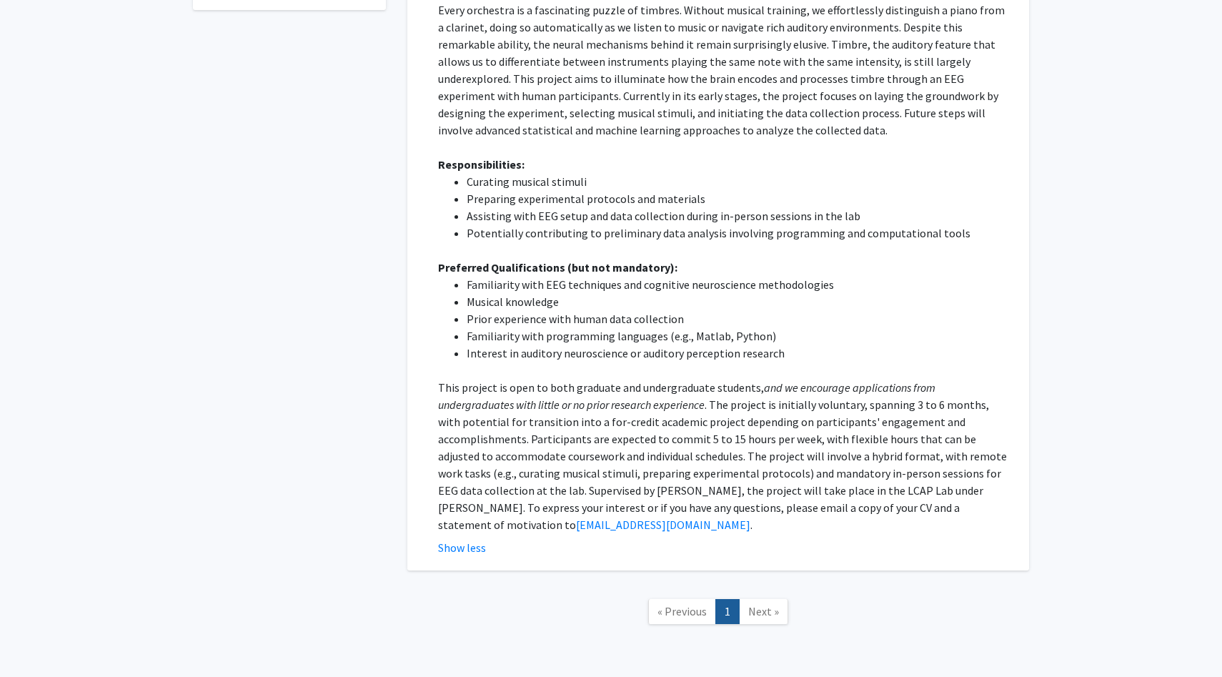
drag, startPoint x: 851, startPoint y: 473, endPoint x: 904, endPoint y: 475, distance: 52.9
click at [904, 475] on p "This project is open to both graduate and undergraduate students, and we encour…" at bounding box center [723, 456] width 571 height 154
click at [896, 395] on p "This project is open to both graduate and undergraduate students, and we encour…" at bounding box center [723, 456] width 571 height 154
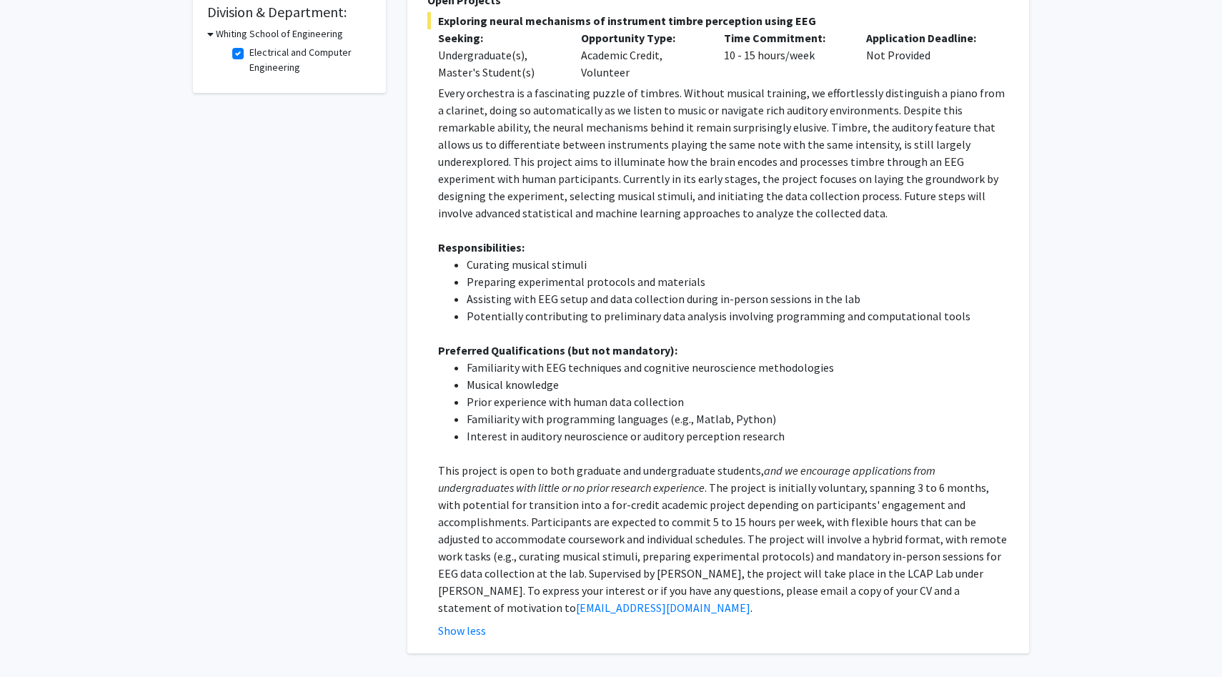
click at [675, 307] on li "Potentially contributing to preliminary data analysis involving programming and…" at bounding box center [738, 315] width 542 height 17
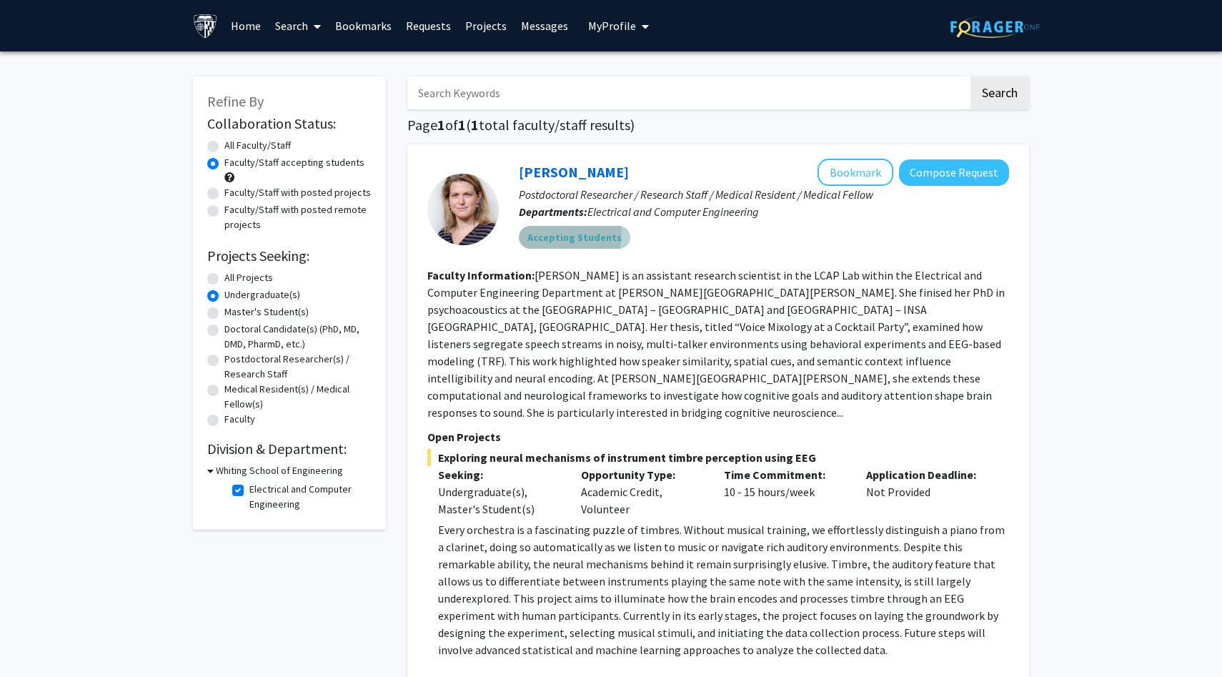
click at [554, 234] on mat-chip "Accepting Students" at bounding box center [574, 237] width 111 height 23
click at [583, 239] on mat-chip "Accepting Students" at bounding box center [574, 237] width 111 height 23
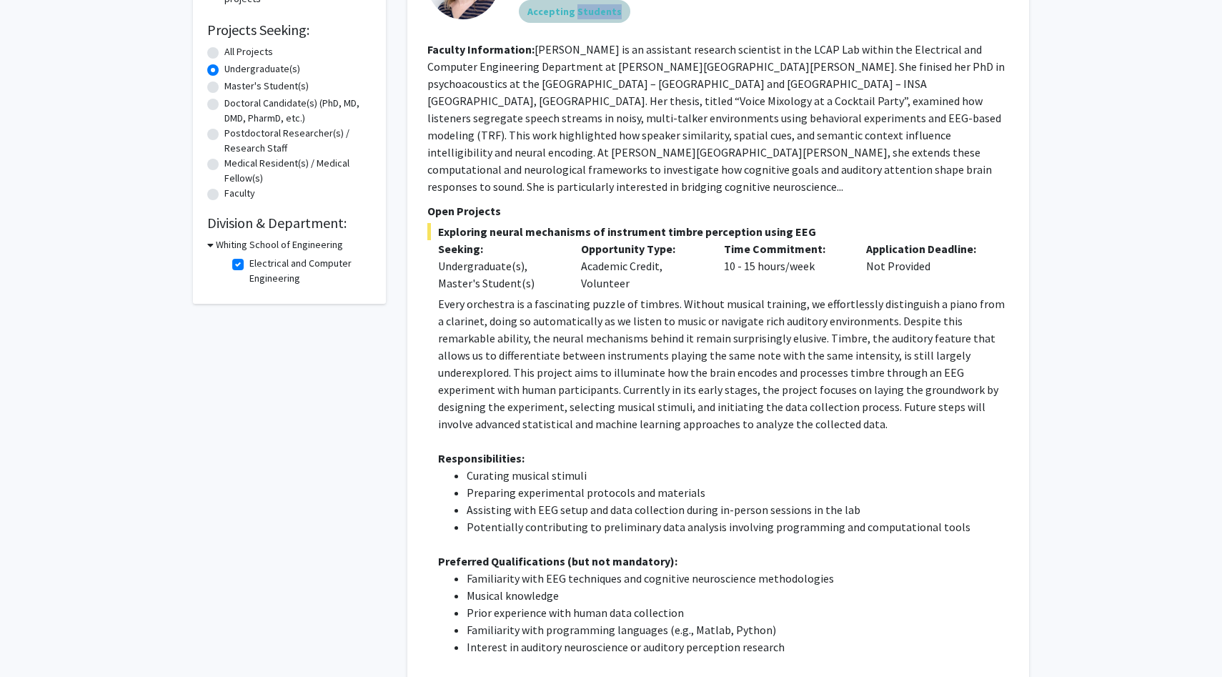
scroll to position [520, 0]
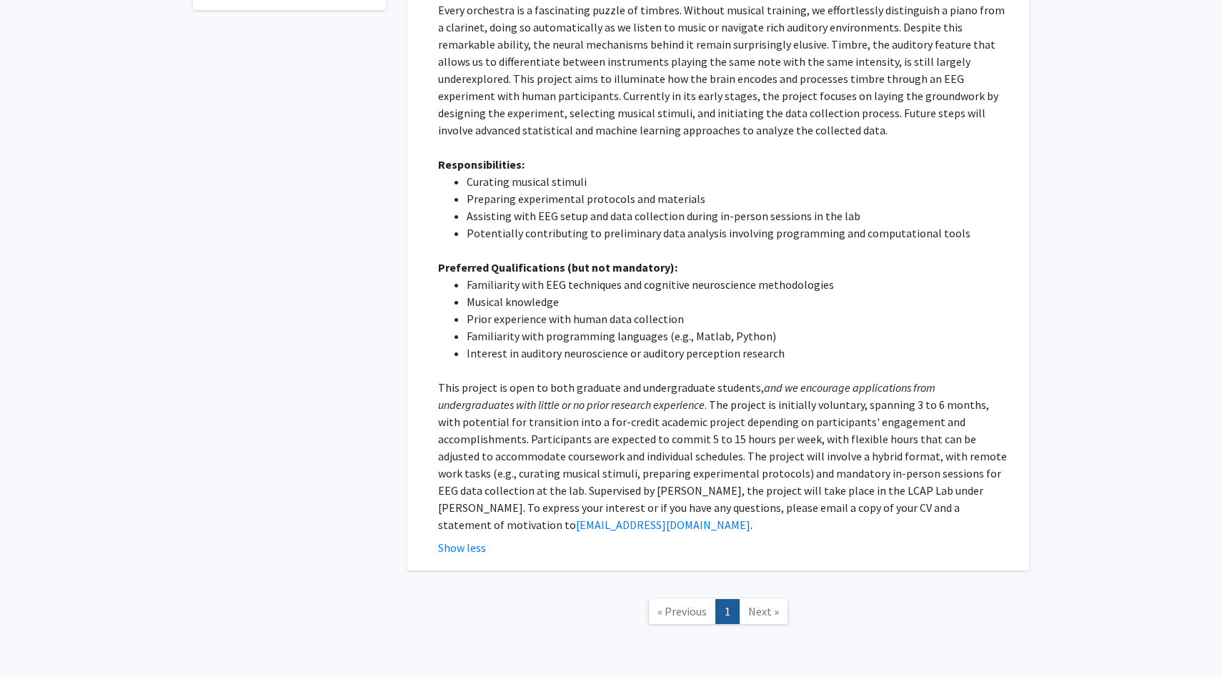
click at [595, 276] on li "Familiarity with EEG techniques and cognitive neuroscience methodologies" at bounding box center [738, 284] width 542 height 17
